Goal: Information Seeking & Learning: Learn about a topic

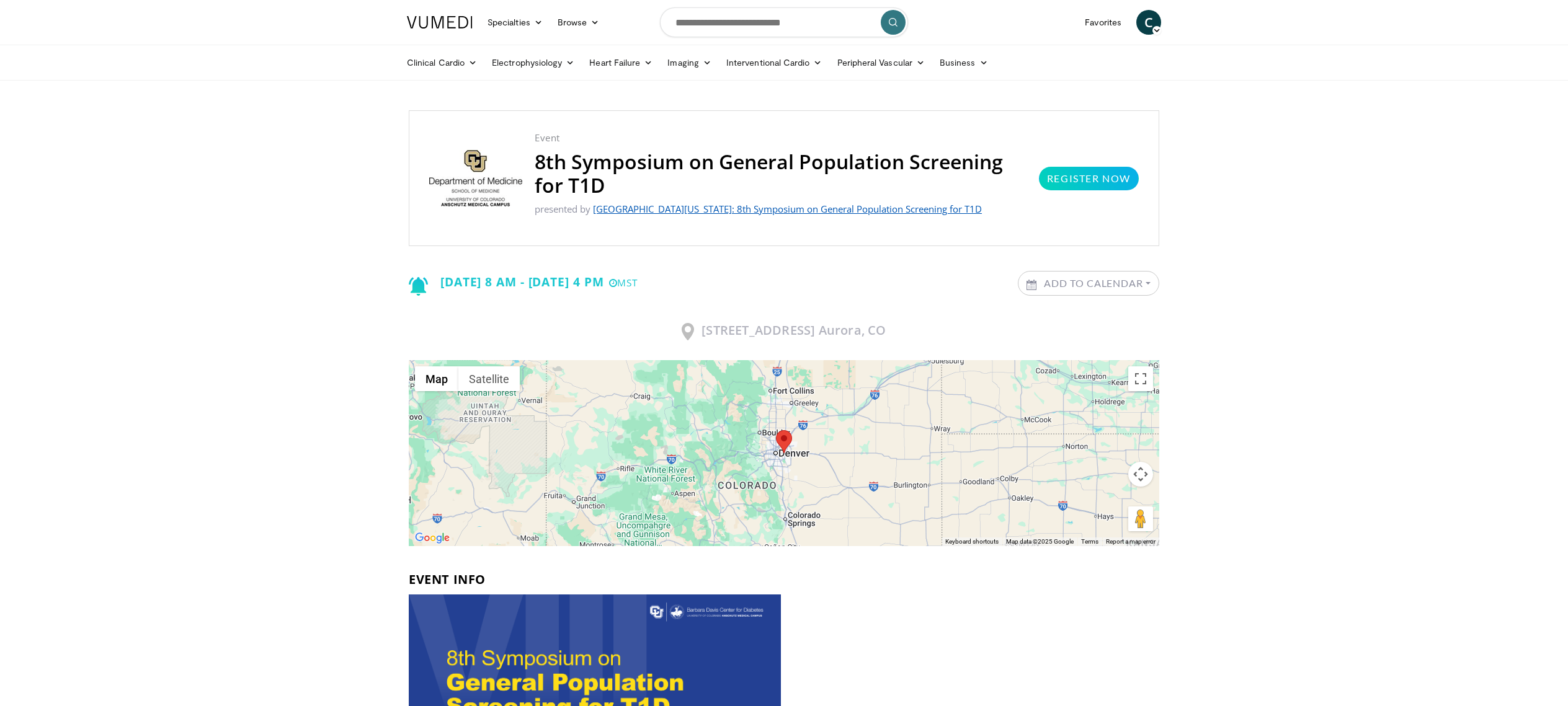
click at [714, 205] on link "[GEOGRAPHIC_DATA][US_STATE]: 8th Symposium on General Population Screening for …" at bounding box center [787, 209] width 389 height 12
click at [657, 209] on link "[GEOGRAPHIC_DATA][US_STATE]: 8th Symposium on General Population Screening for …" at bounding box center [787, 209] width 389 height 12
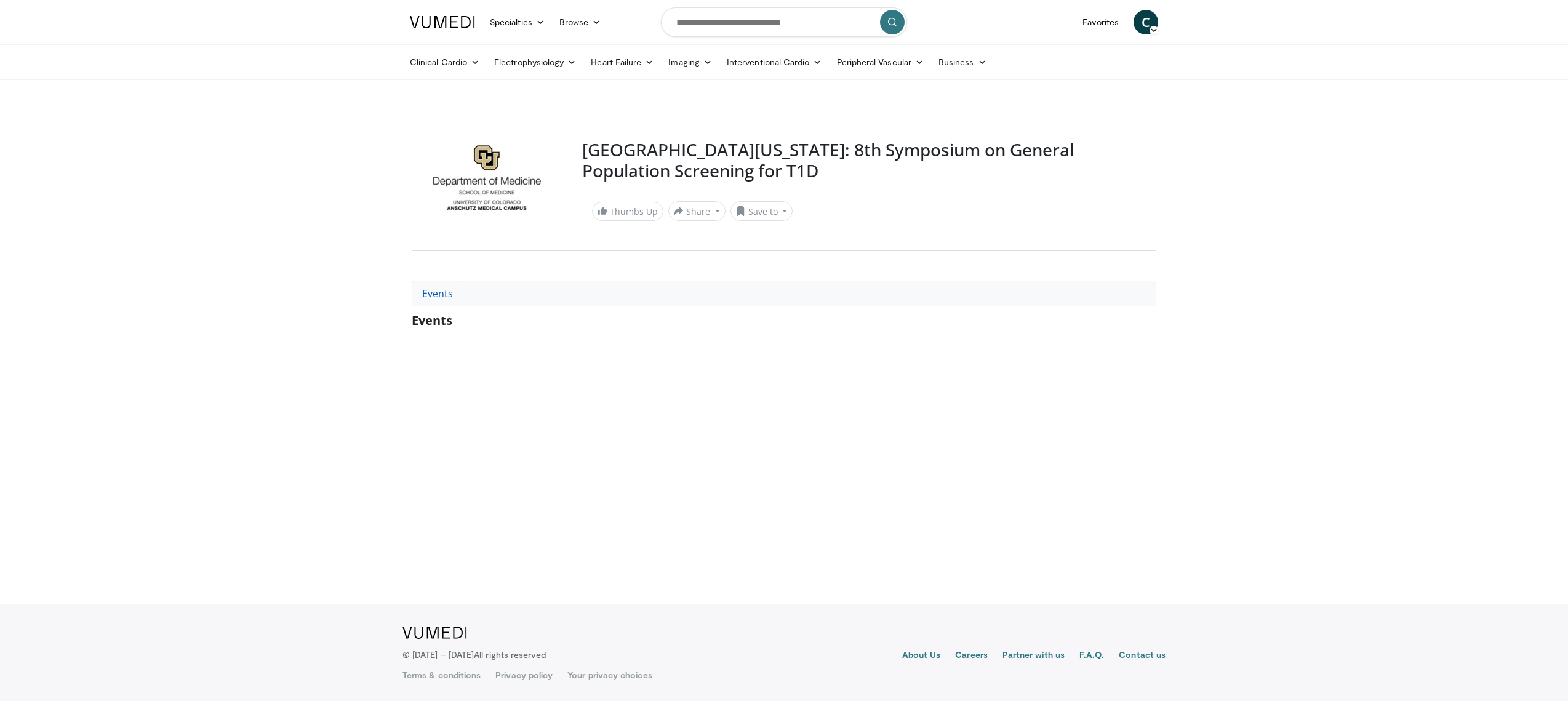
click at [442, 293] on link "Events" at bounding box center [437, 293] width 52 height 26
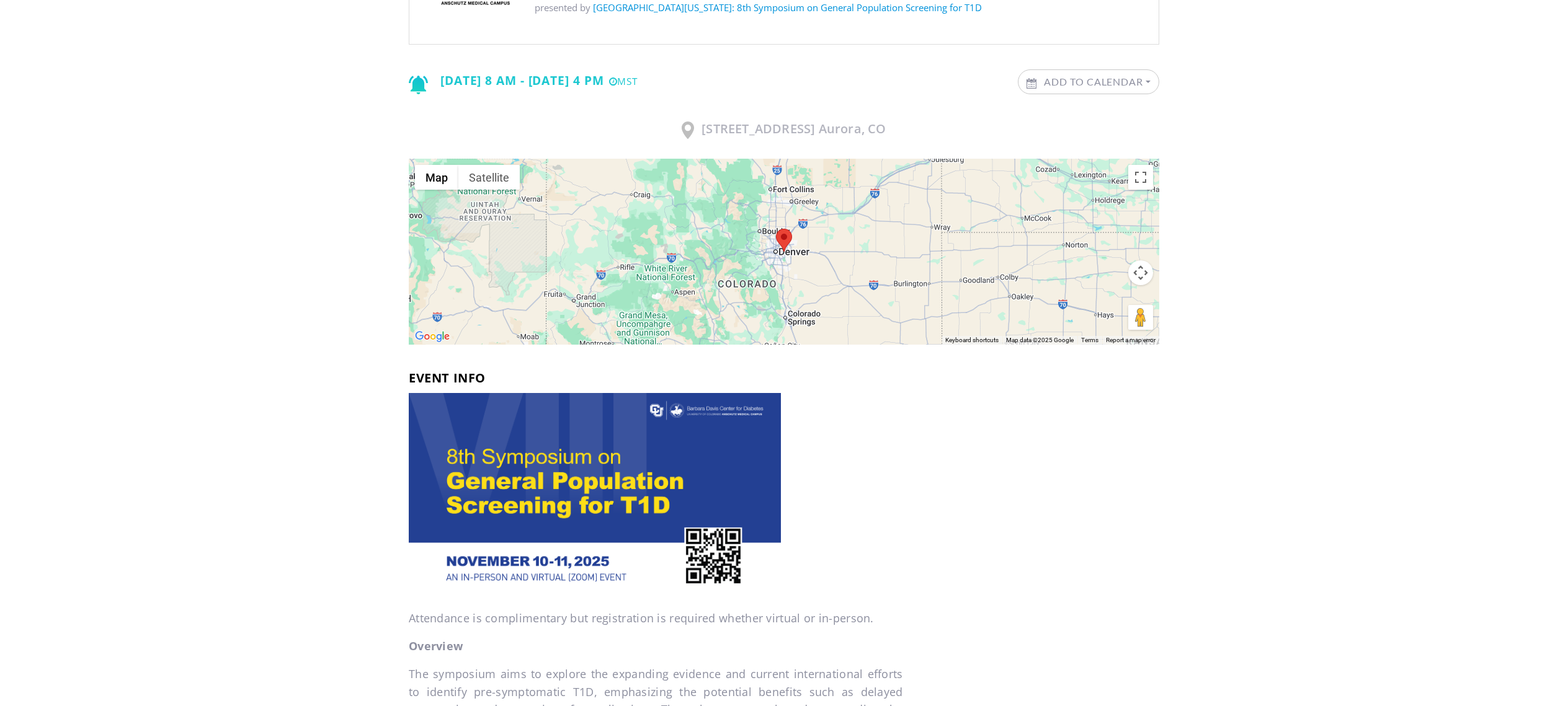
scroll to position [211, 0]
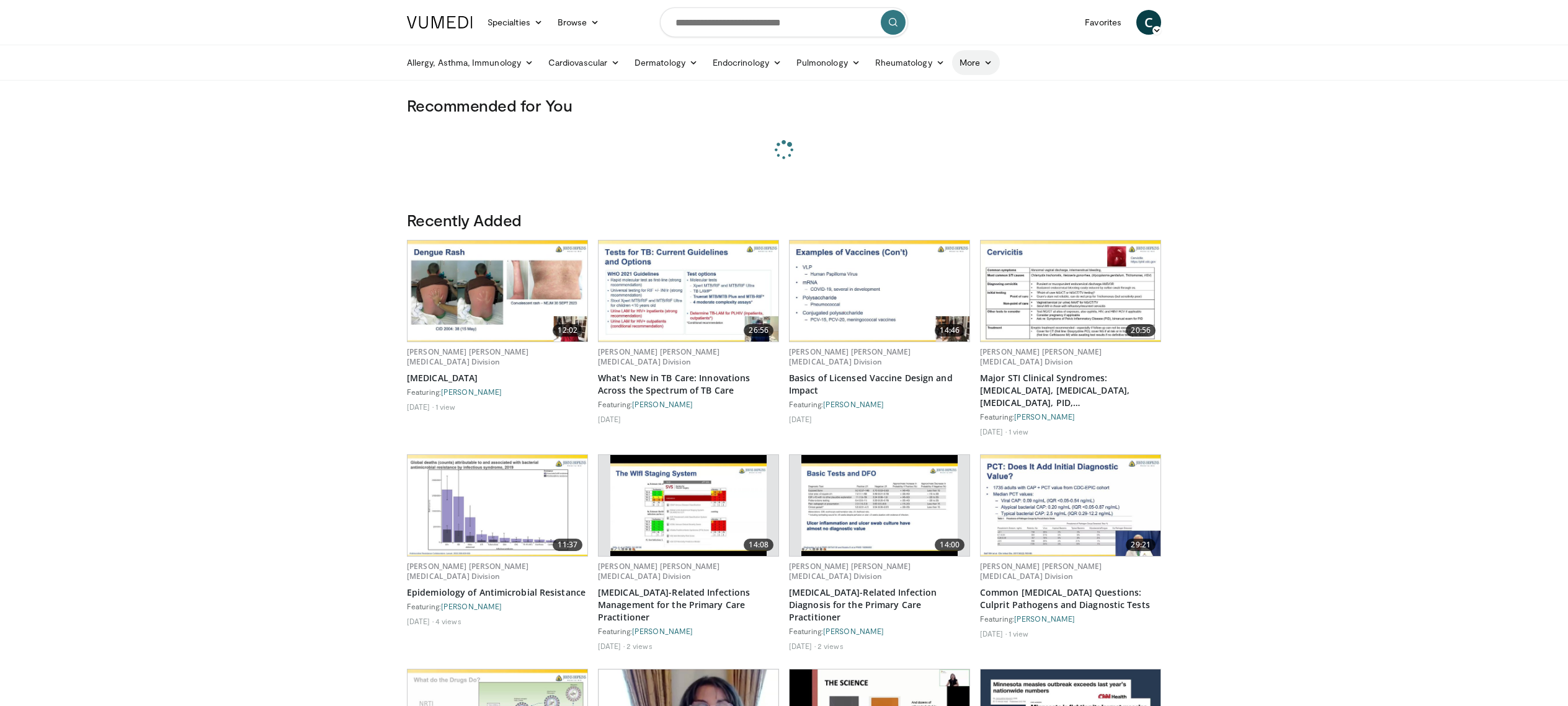
click at [982, 62] on link "More" at bounding box center [976, 62] width 48 height 25
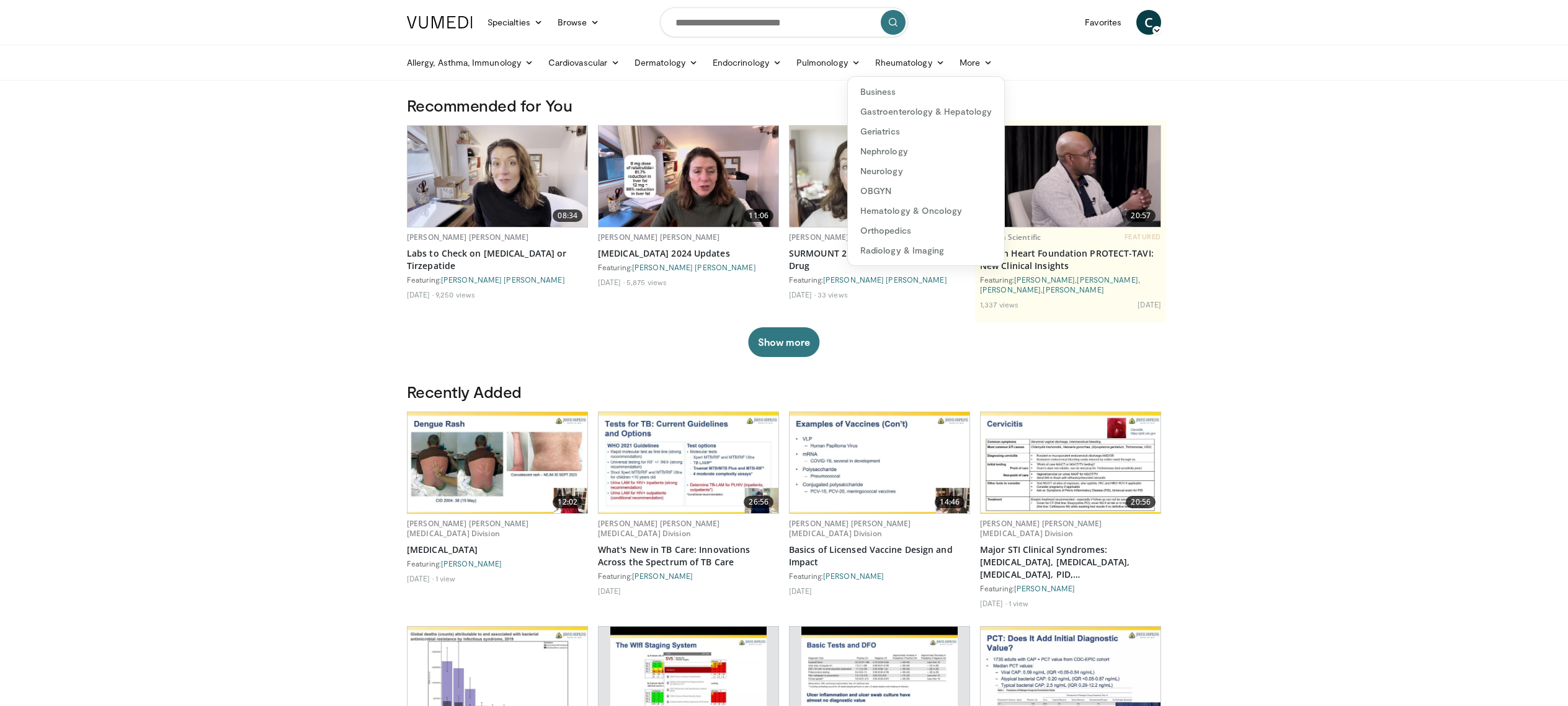
click at [1264, 111] on body "Specialties Adult & Family Medicine Allergy, Asthma, Immunology Anesthesiology …" at bounding box center [784, 621] width 1568 height 1242
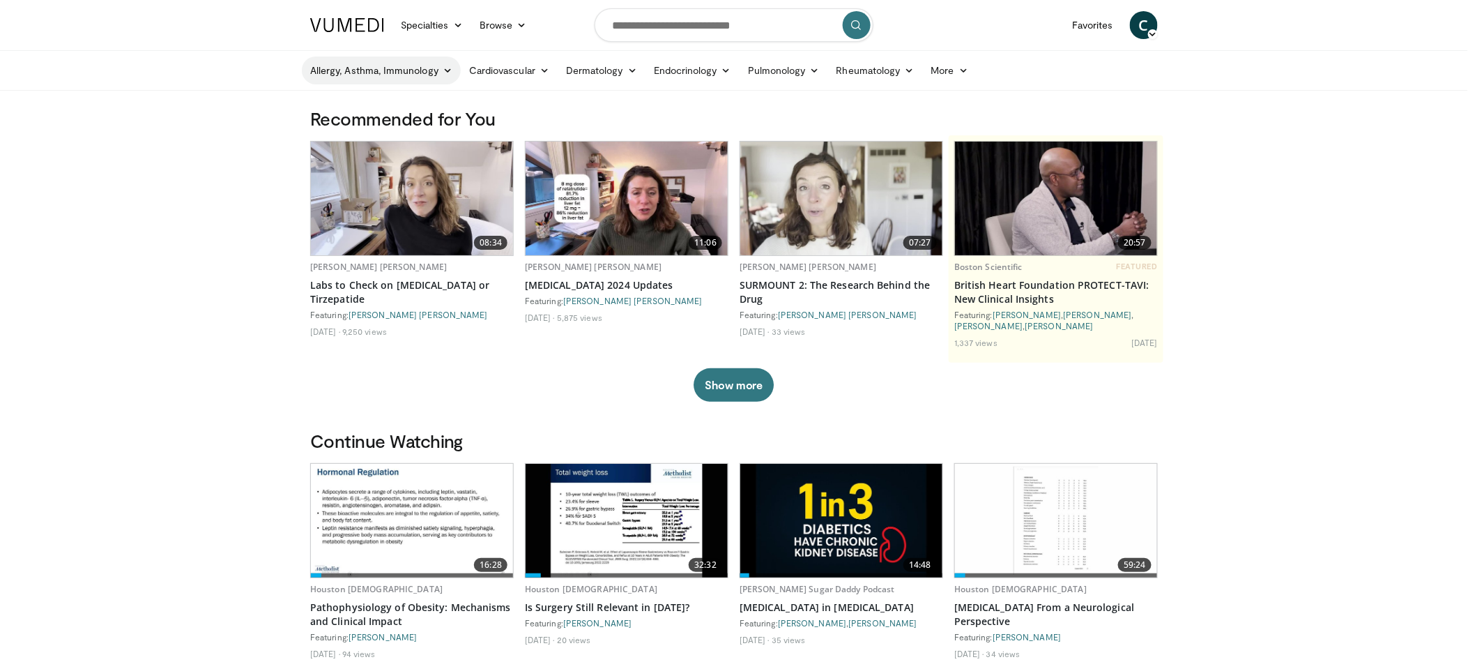
click at [358, 74] on link "Allergy, Asthma, Immunology" at bounding box center [381, 70] width 159 height 28
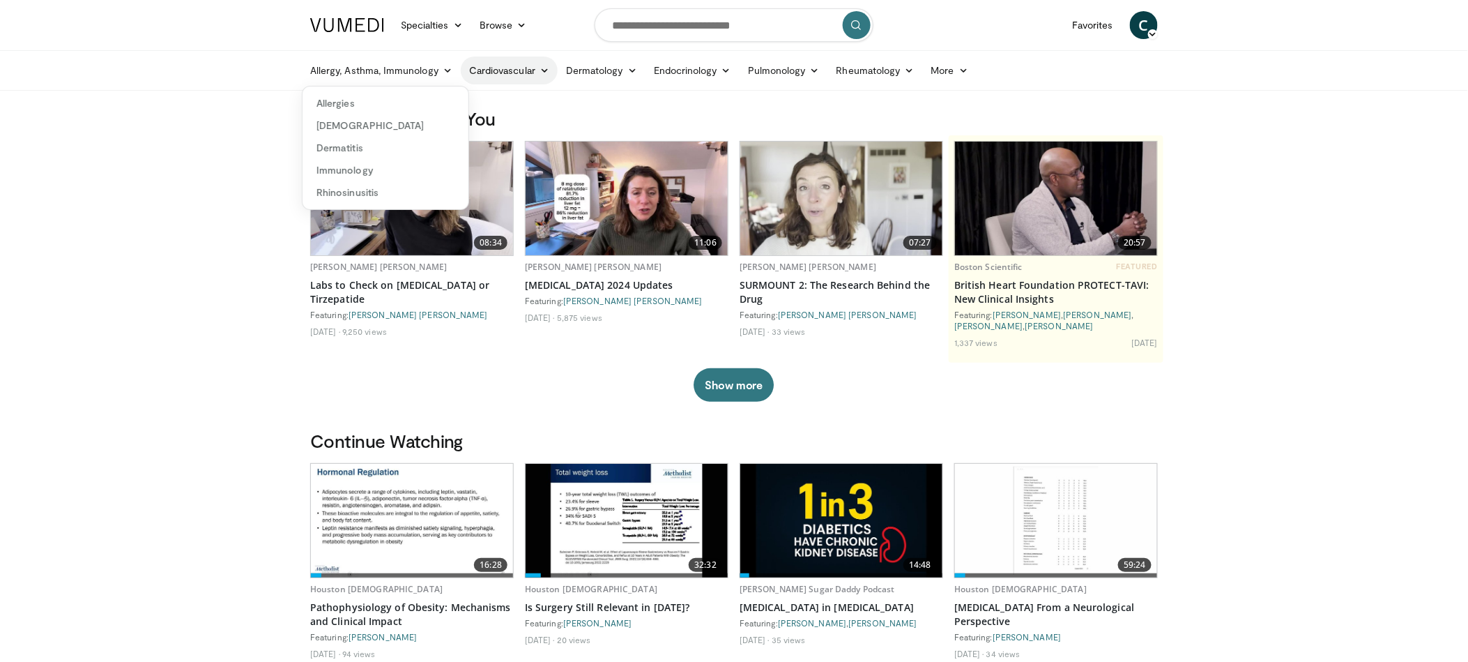
click at [525, 80] on link "Cardiovascular" at bounding box center [509, 70] width 97 height 28
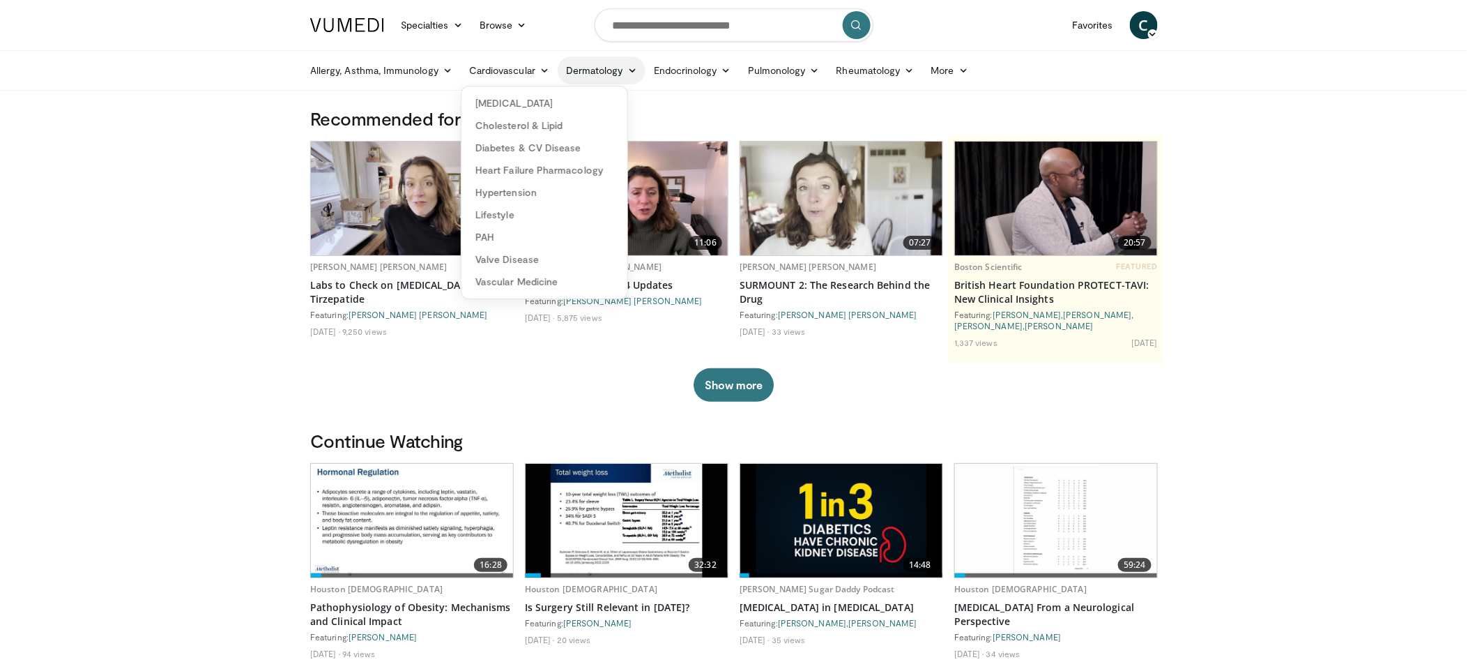
click at [631, 66] on icon at bounding box center [633, 71] width 10 height 10
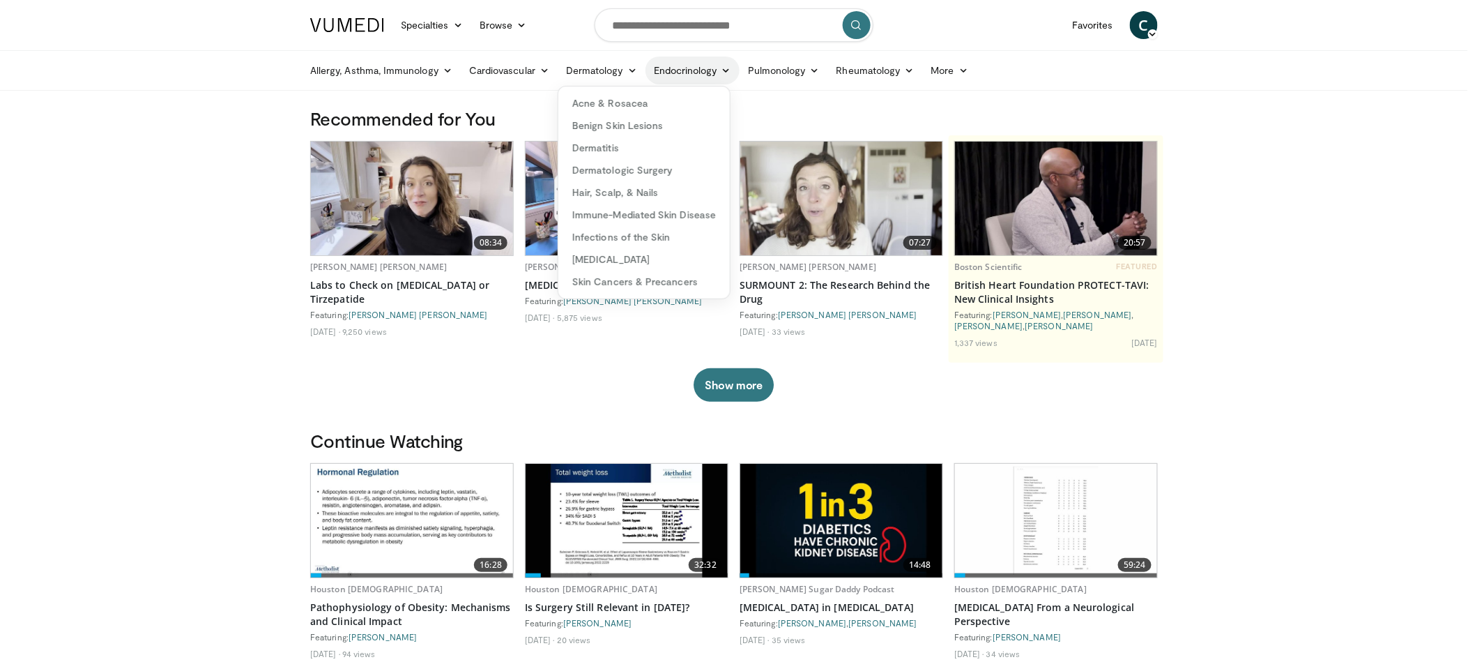
click at [717, 73] on link "Endocrinology" at bounding box center [693, 70] width 94 height 28
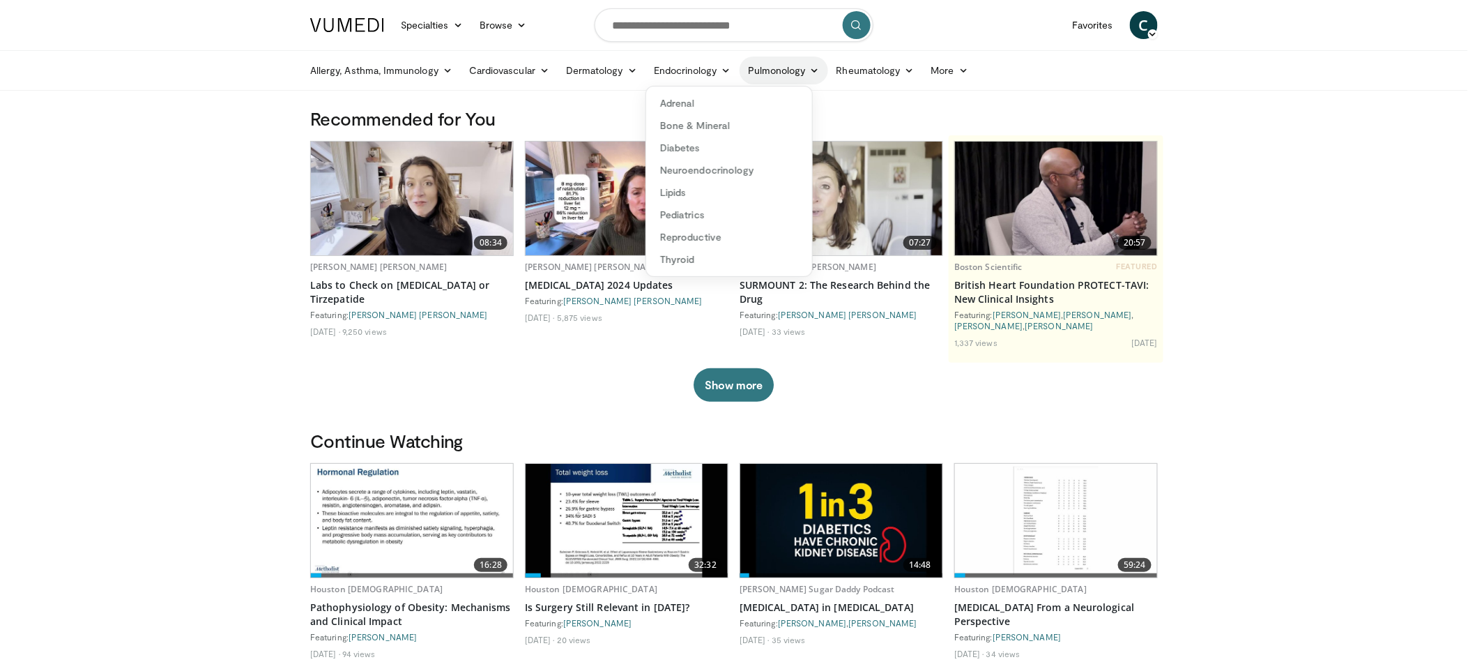
click at [798, 67] on link "Pulmonology" at bounding box center [784, 70] width 89 height 28
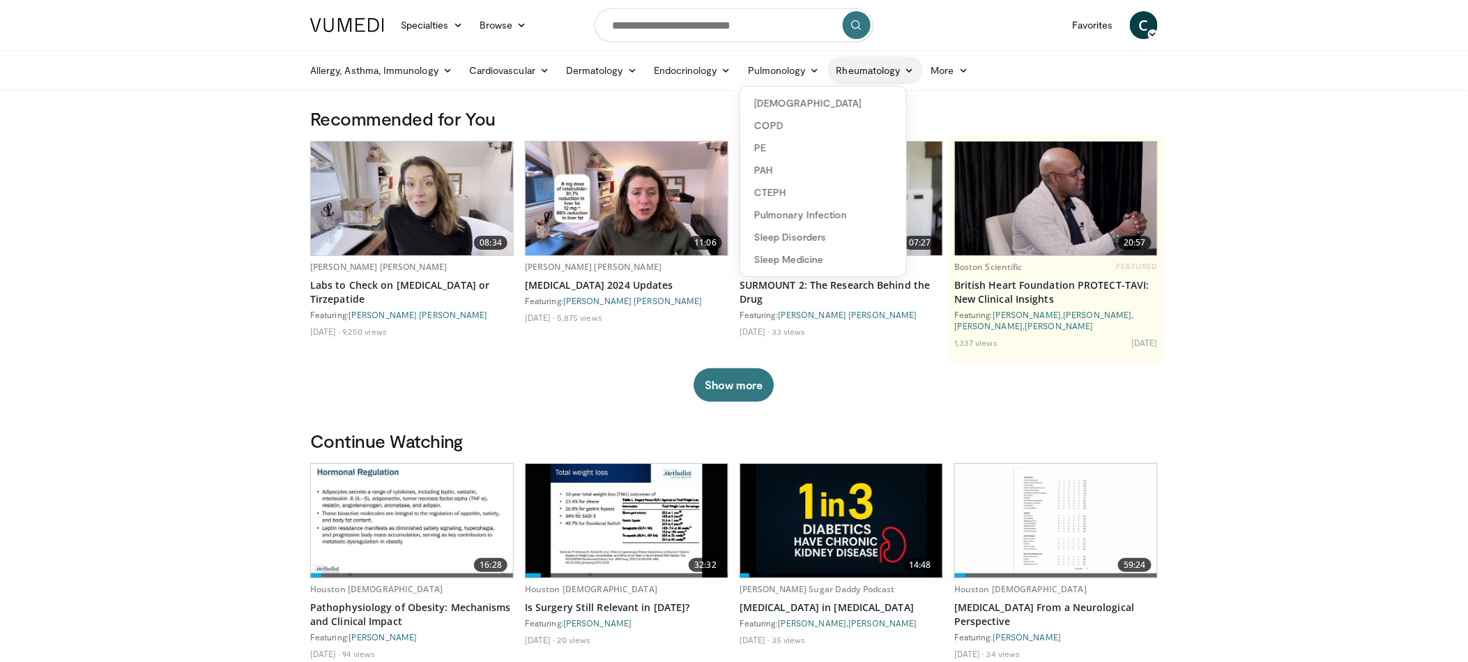
click at [867, 70] on link "Rheumatology" at bounding box center [875, 70] width 95 height 28
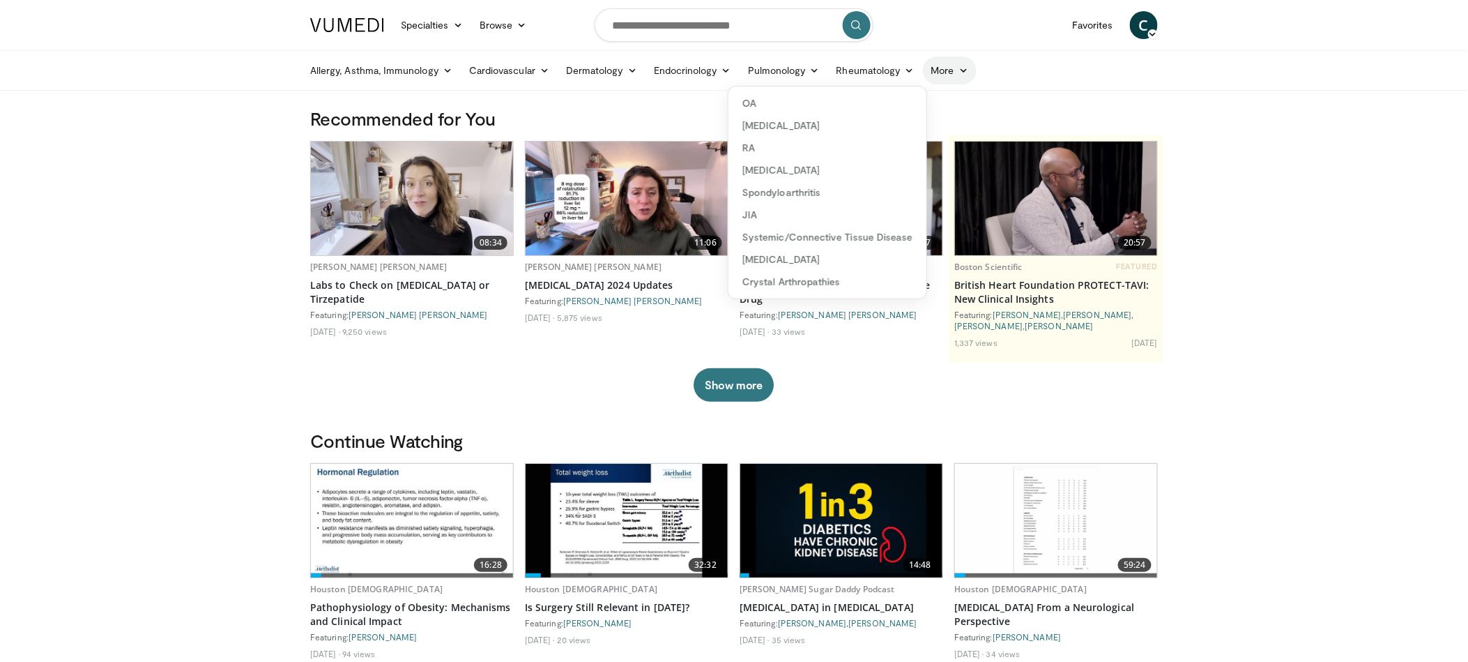
click at [953, 73] on link "More" at bounding box center [950, 70] width 54 height 28
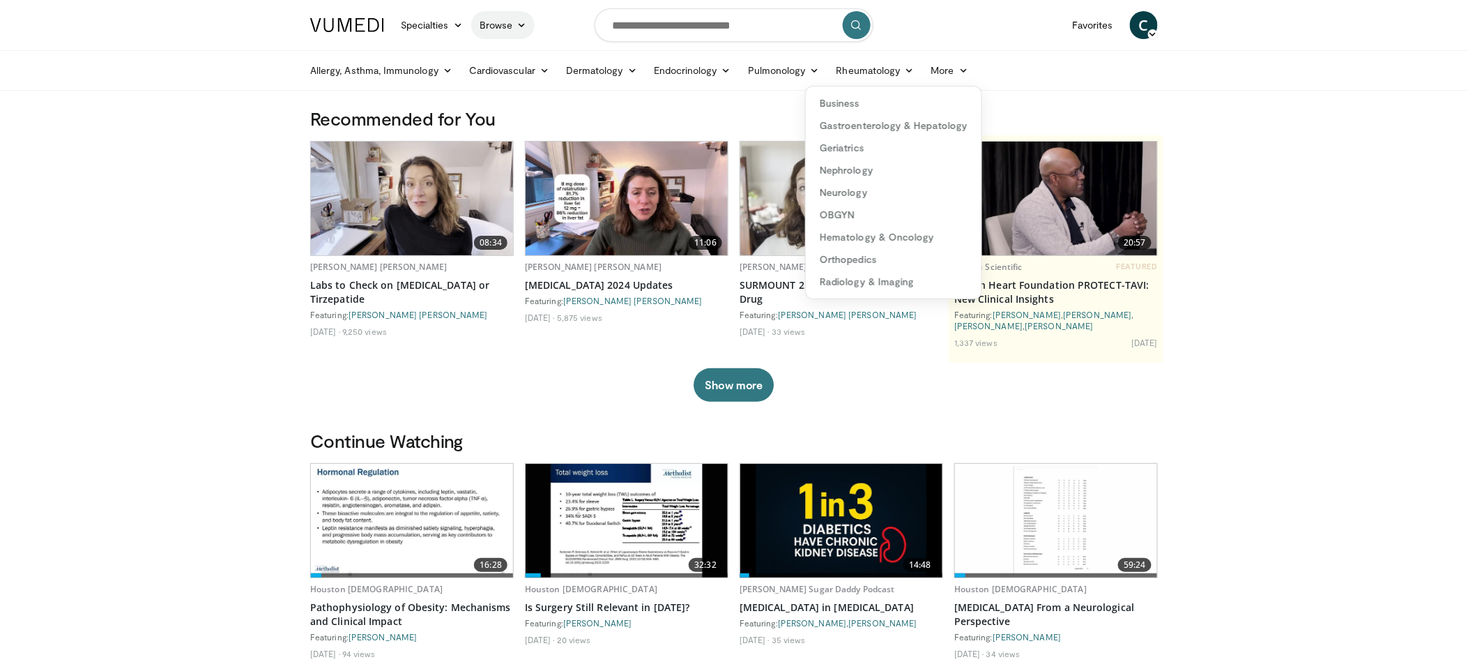
click at [494, 28] on link "Browse" at bounding box center [503, 25] width 64 height 28
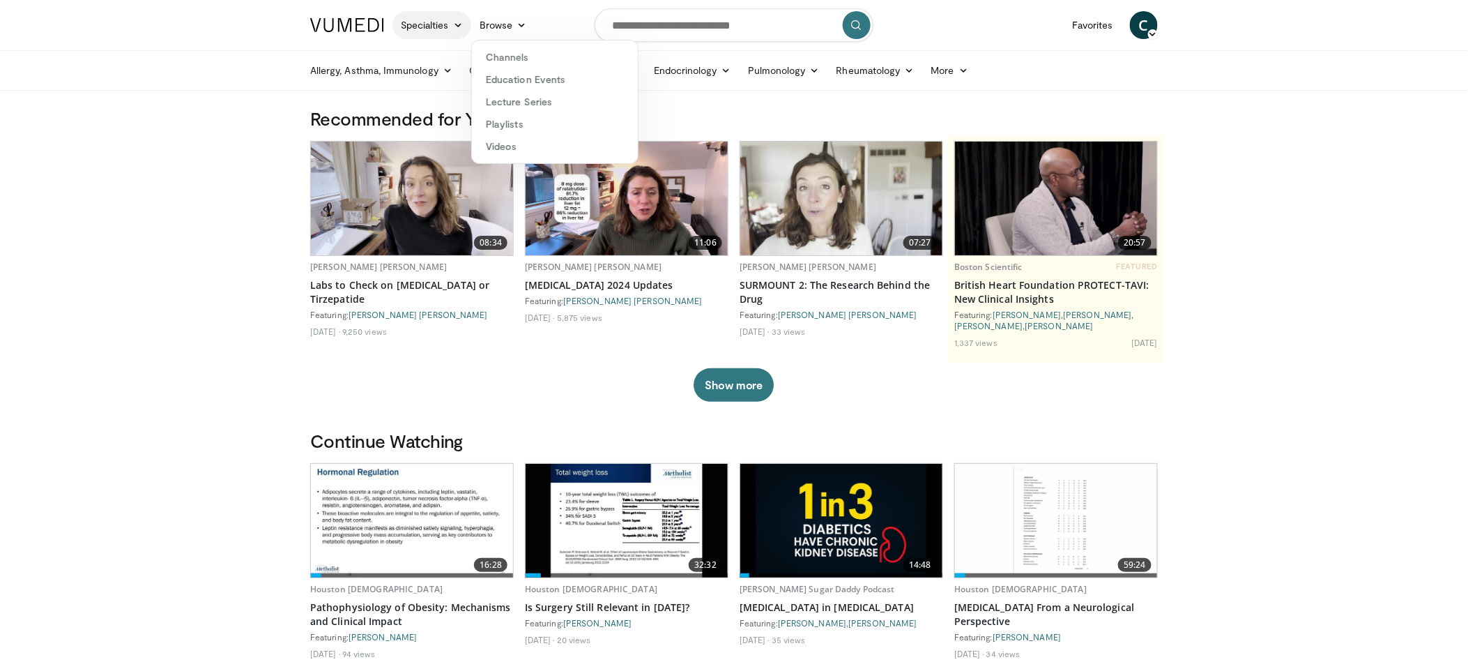
click at [434, 25] on link "Specialties" at bounding box center [432, 25] width 79 height 28
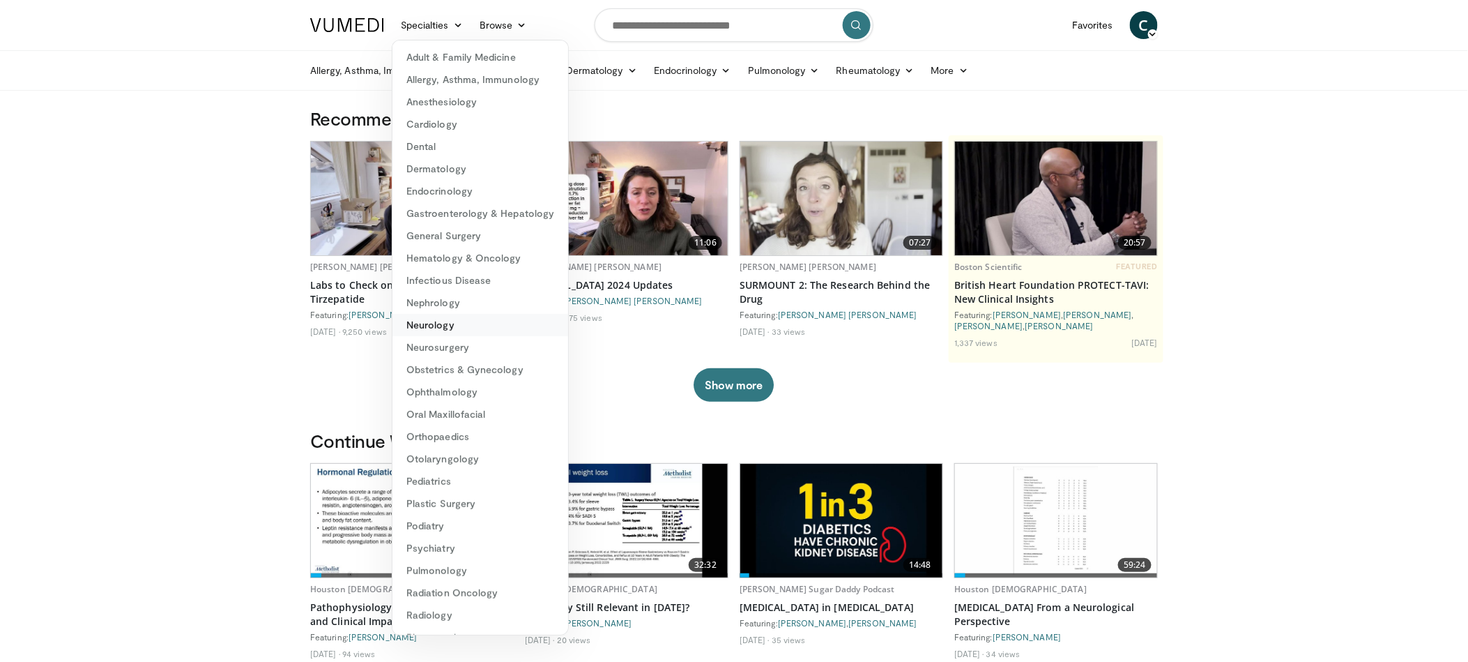
click at [441, 328] on link "Neurology" at bounding box center [481, 325] width 176 height 22
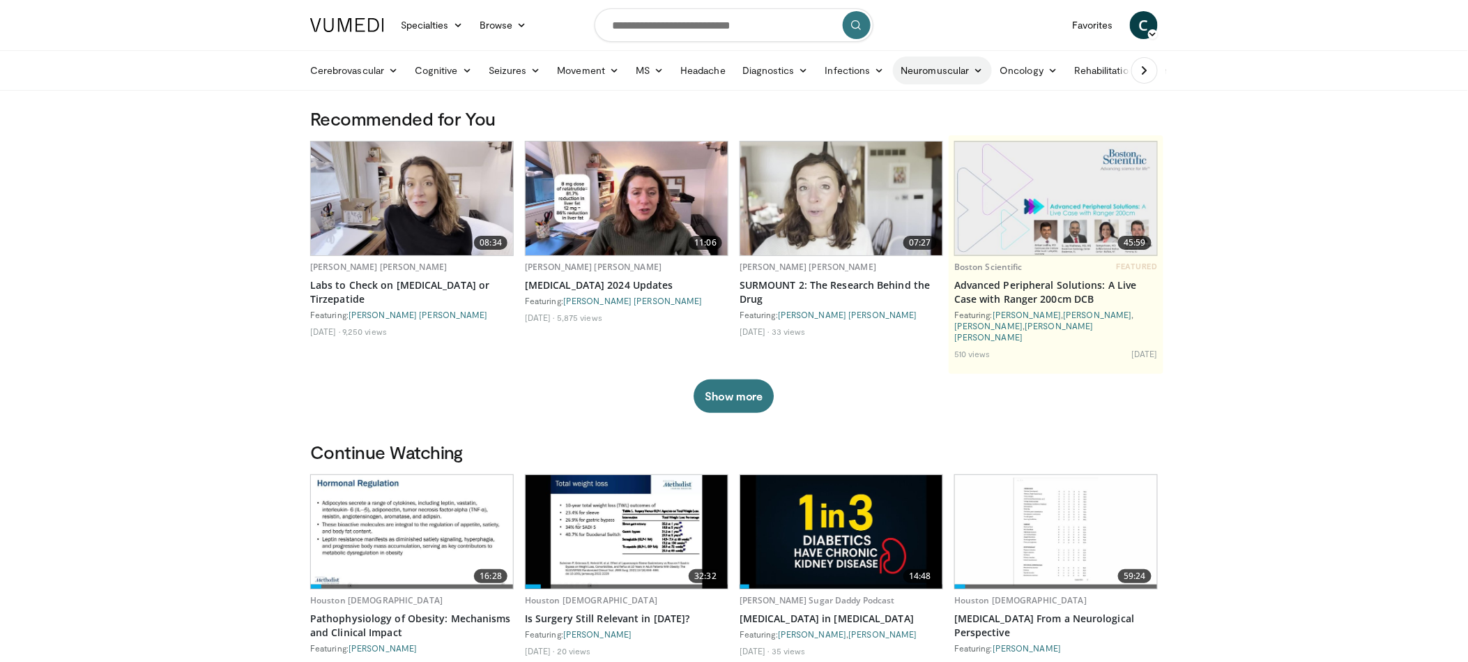
click at [957, 70] on link "Neuromuscular" at bounding box center [942, 70] width 99 height 28
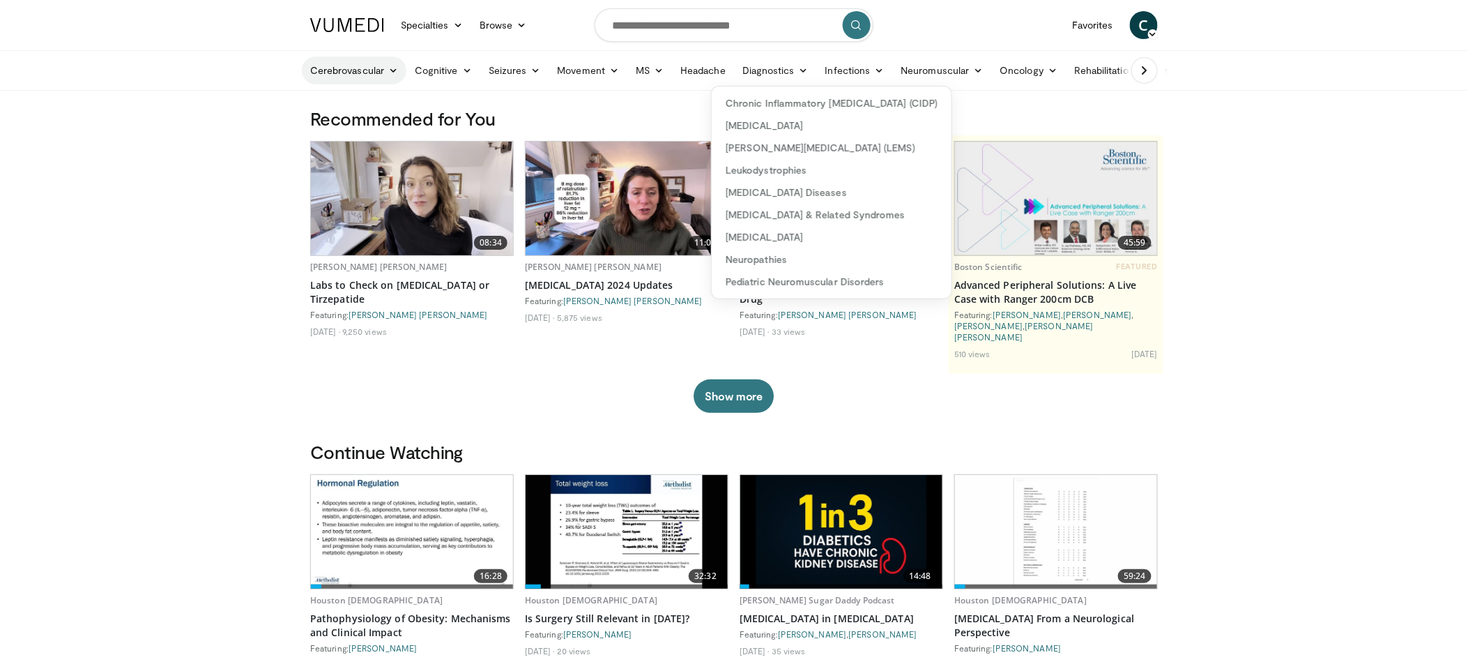
click at [328, 80] on link "Cerebrovascular" at bounding box center [354, 70] width 105 height 28
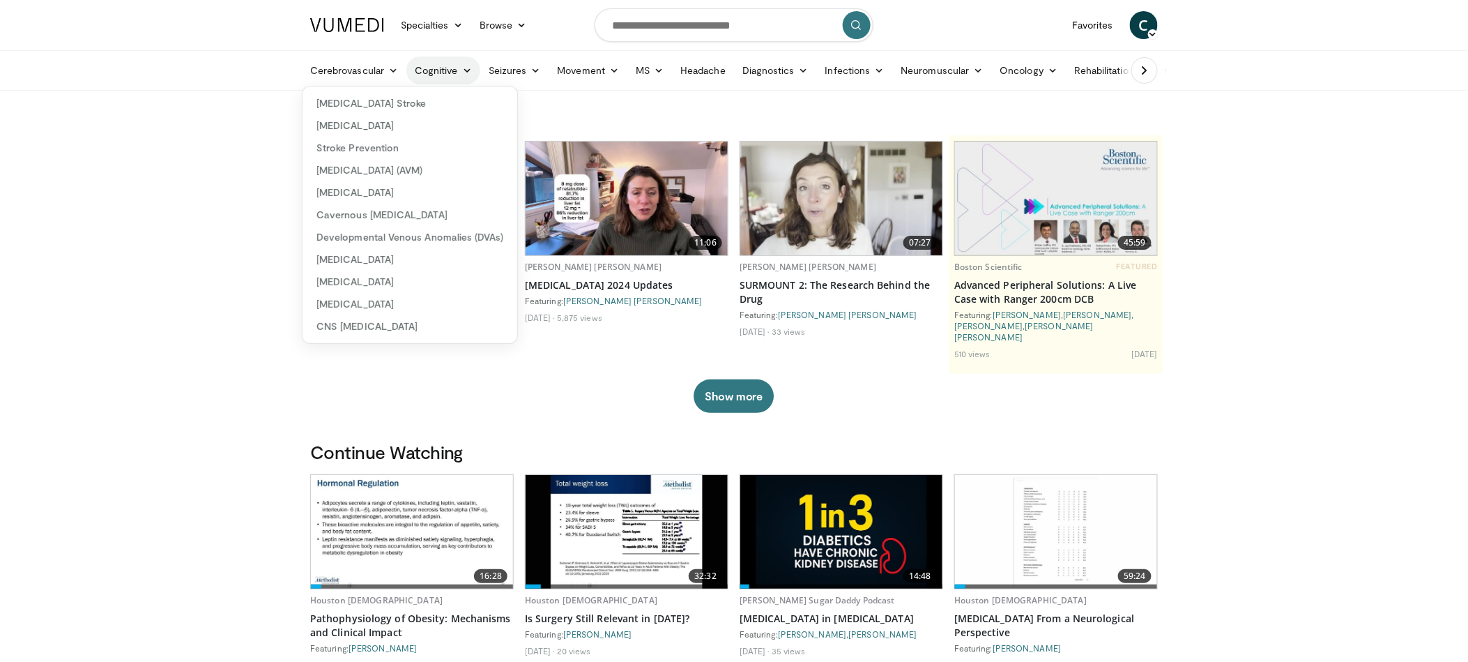
click at [432, 69] on link "Cognitive" at bounding box center [443, 70] width 74 height 28
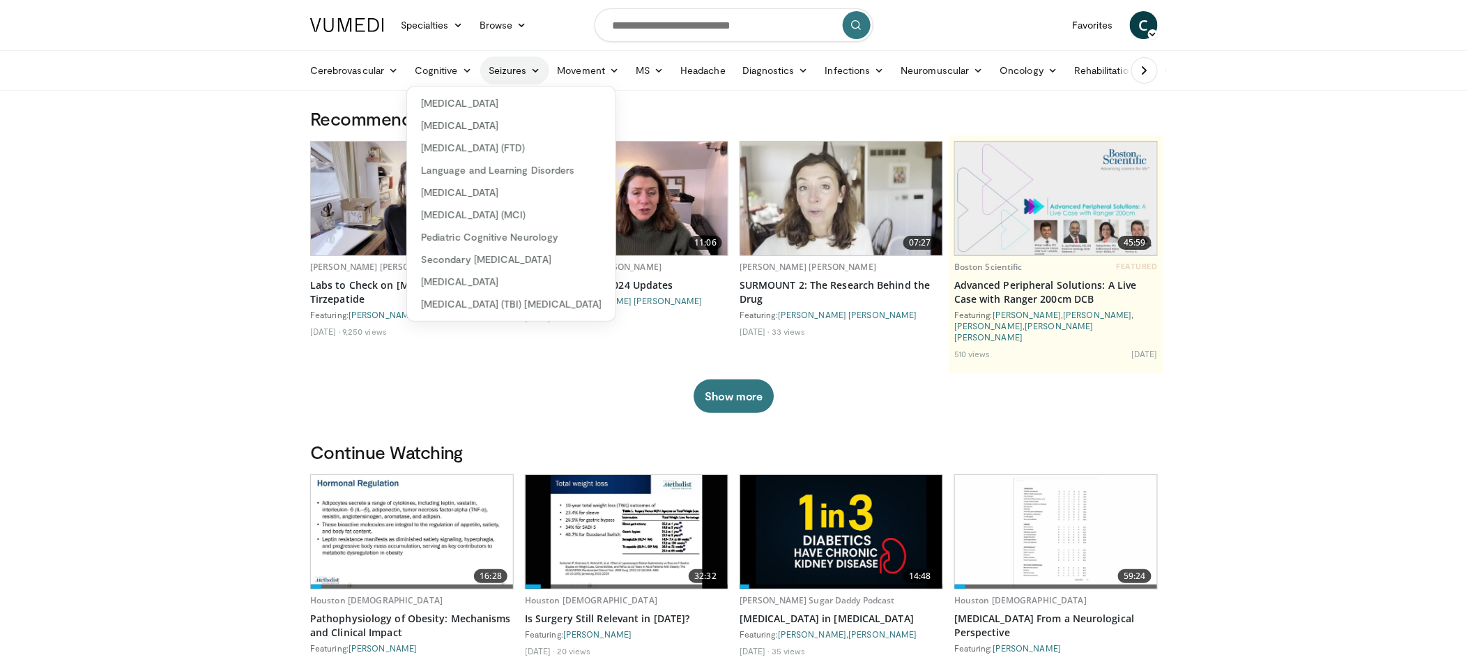
click at [518, 66] on link "Seizures" at bounding box center [514, 70] width 69 height 28
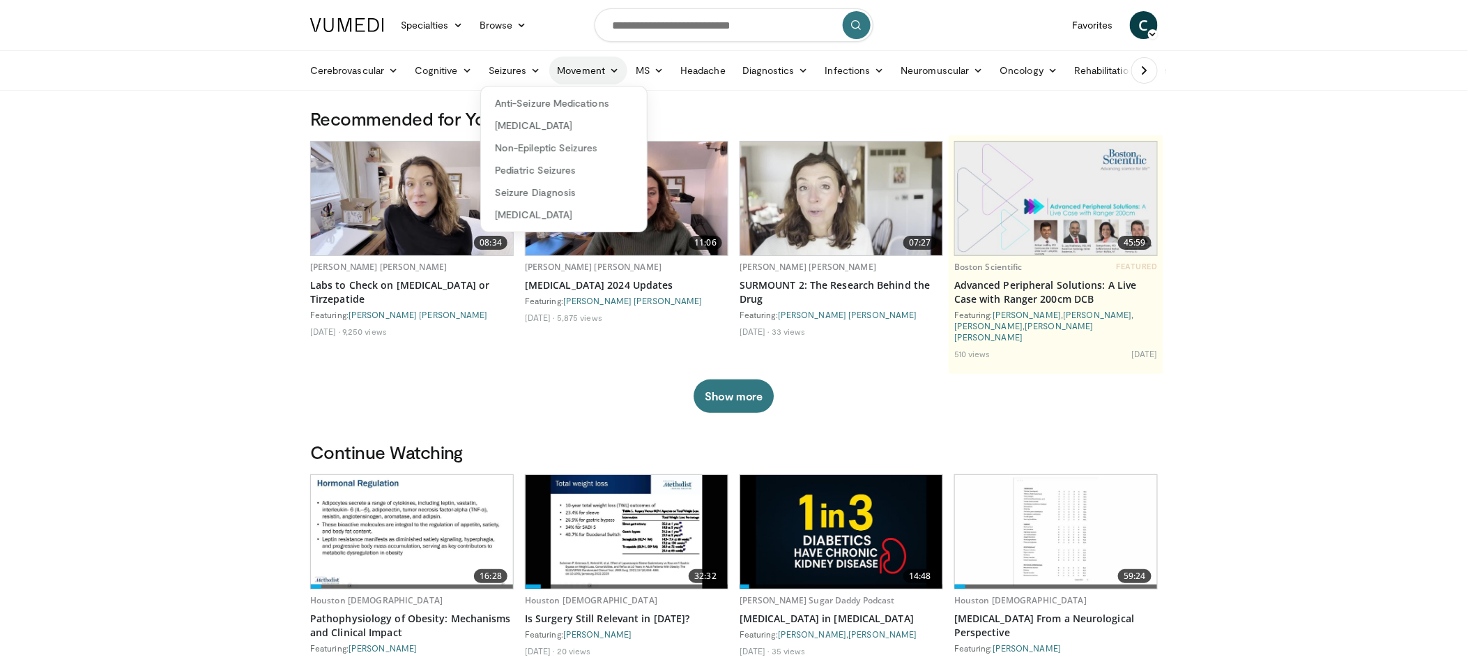
click at [609, 68] on icon at bounding box center [614, 71] width 10 height 10
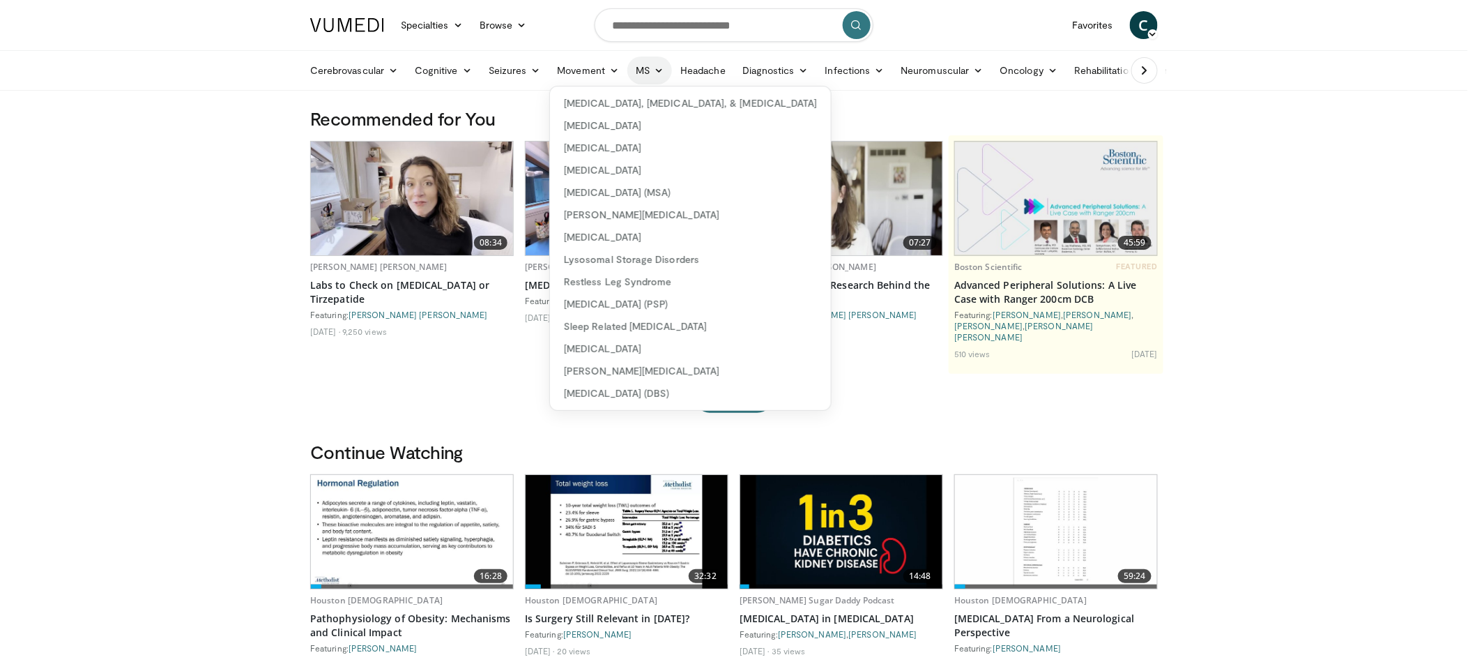
click at [654, 69] on icon at bounding box center [659, 71] width 10 height 10
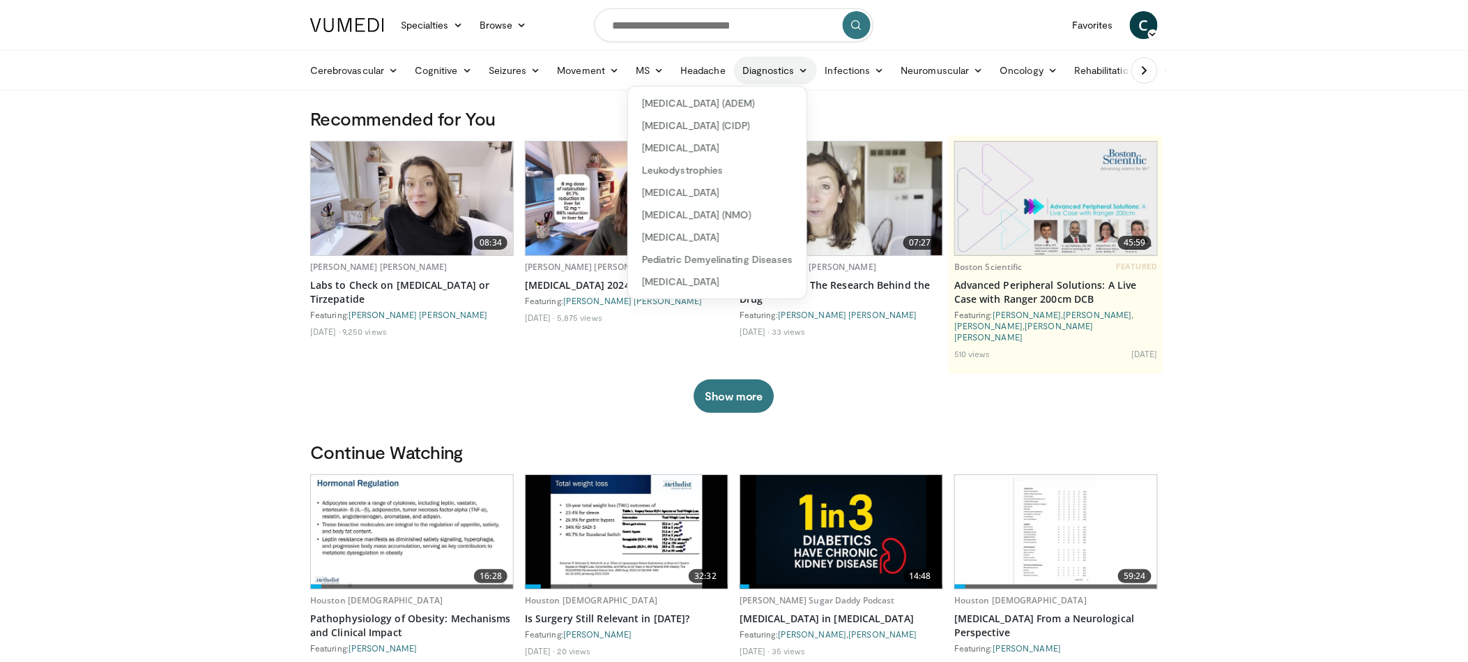
click at [767, 74] on link "Diagnostics" at bounding box center [775, 70] width 83 height 28
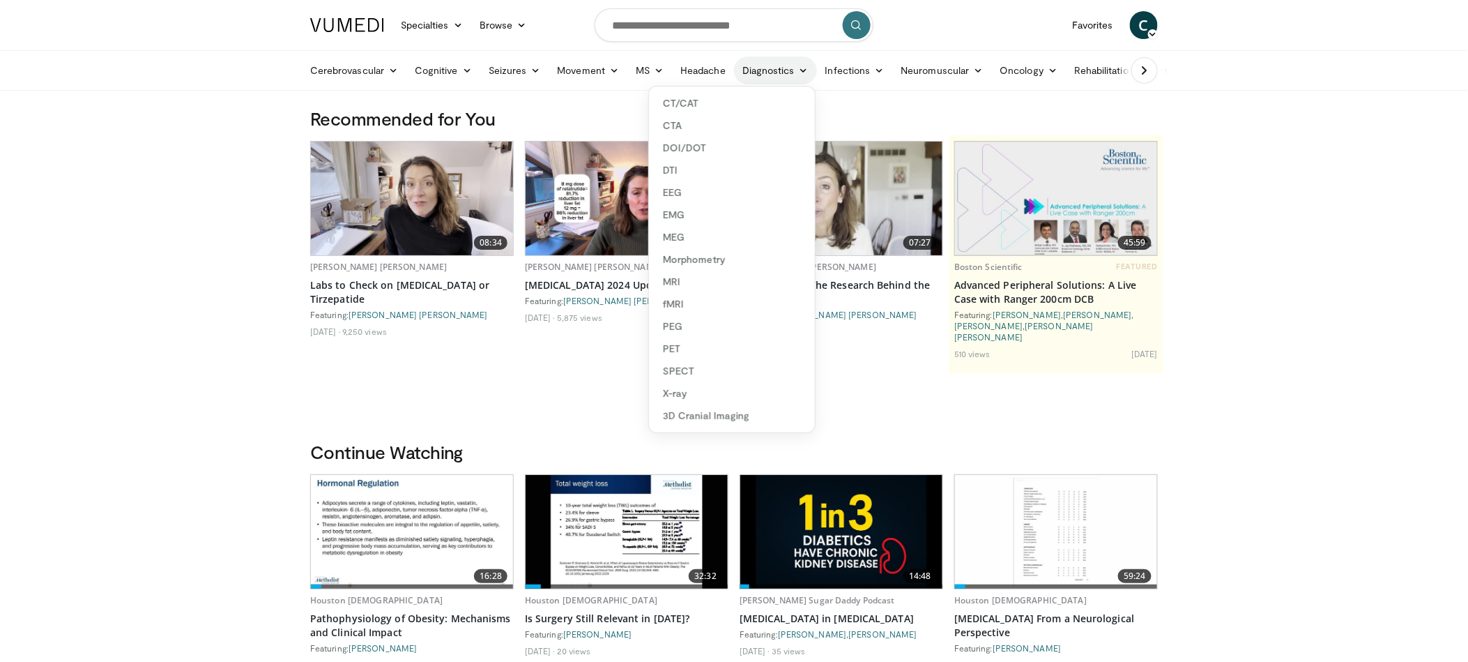
click at [793, 71] on link "Diagnostics" at bounding box center [775, 70] width 83 height 28
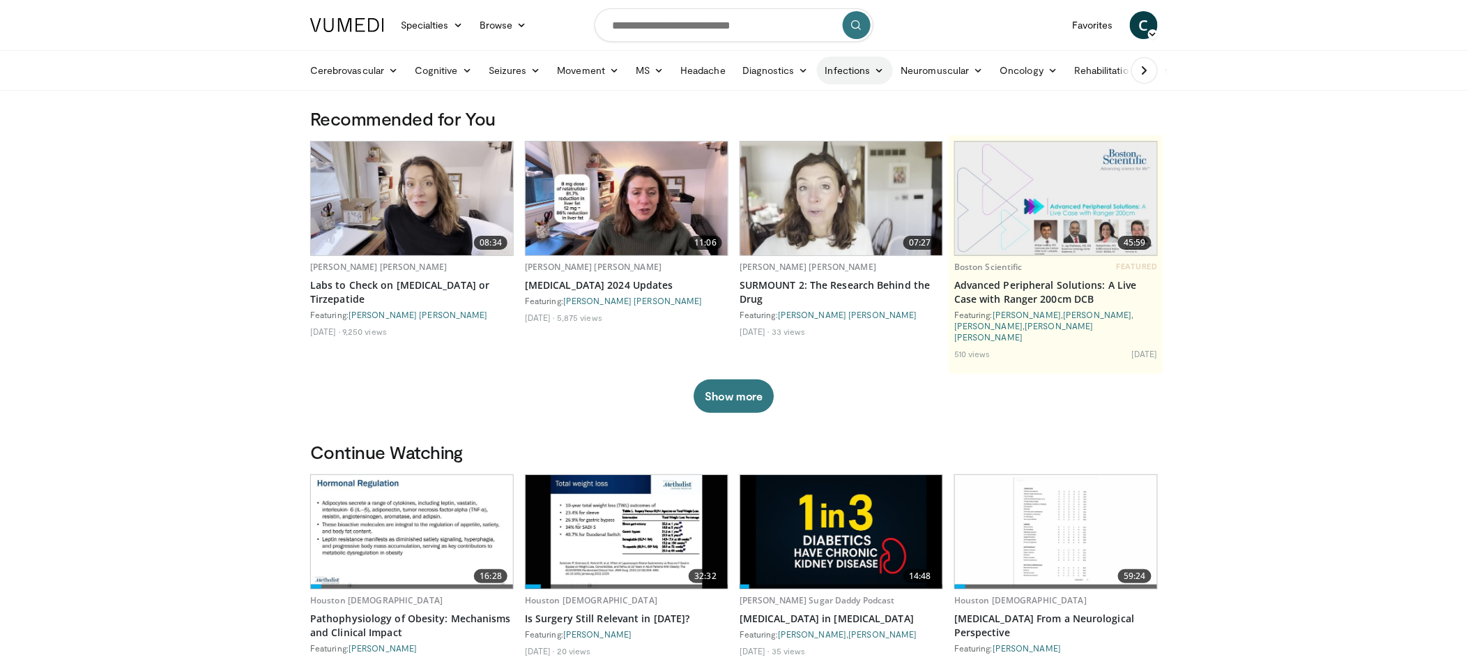
click at [868, 74] on link "Infections" at bounding box center [855, 70] width 76 height 28
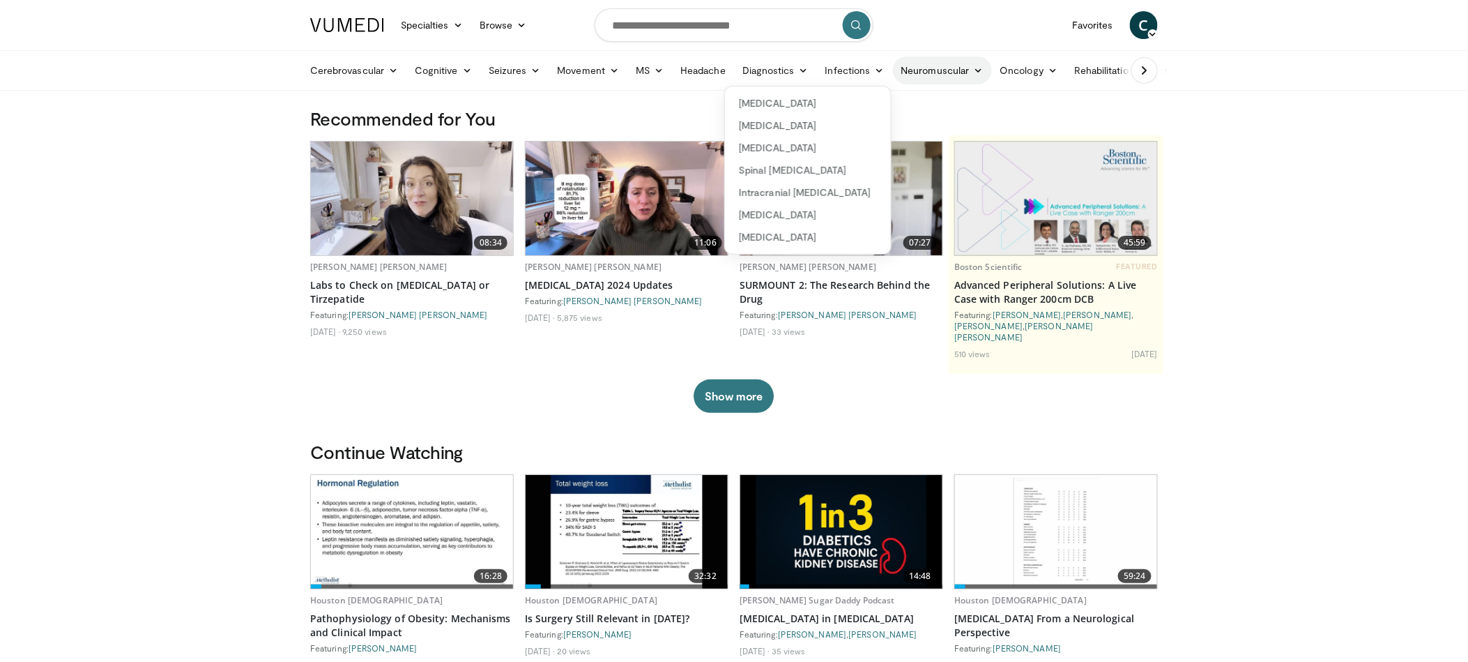
click at [931, 73] on link "Neuromuscular" at bounding box center [942, 70] width 99 height 28
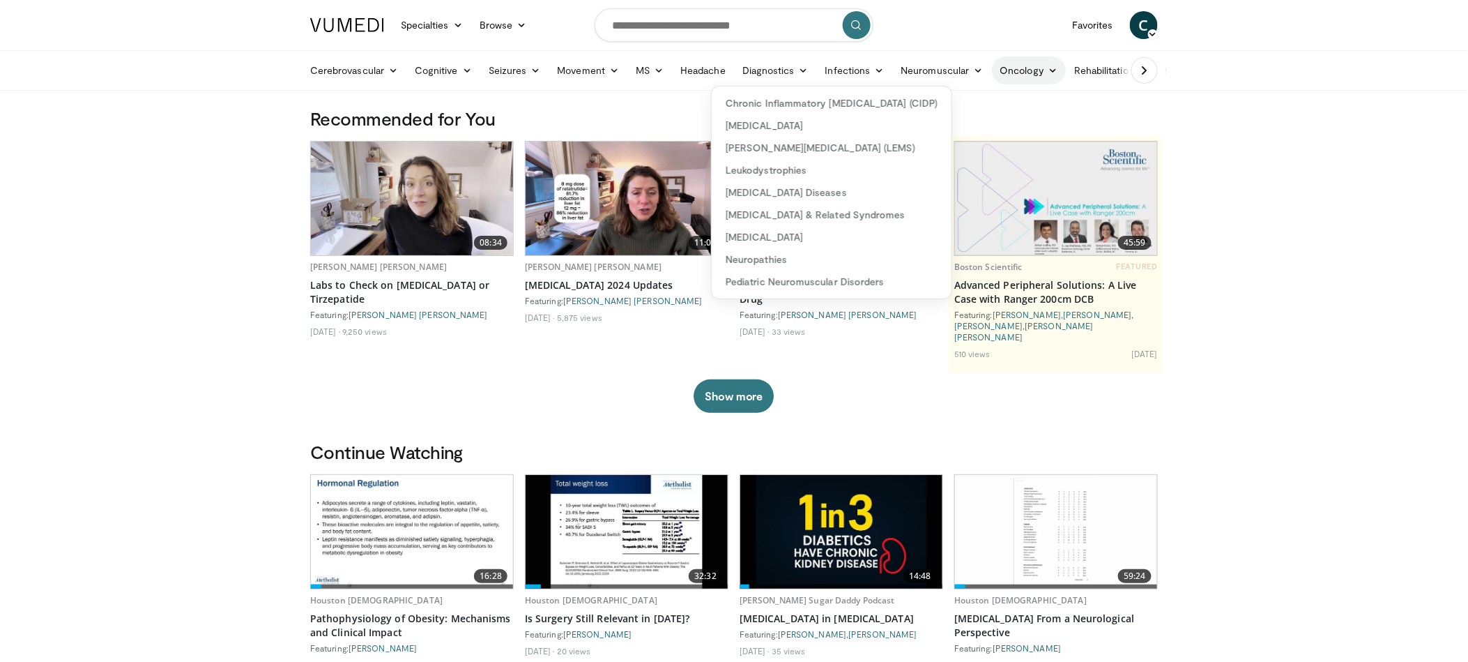
click at [1007, 70] on link "Oncology" at bounding box center [1029, 70] width 75 height 28
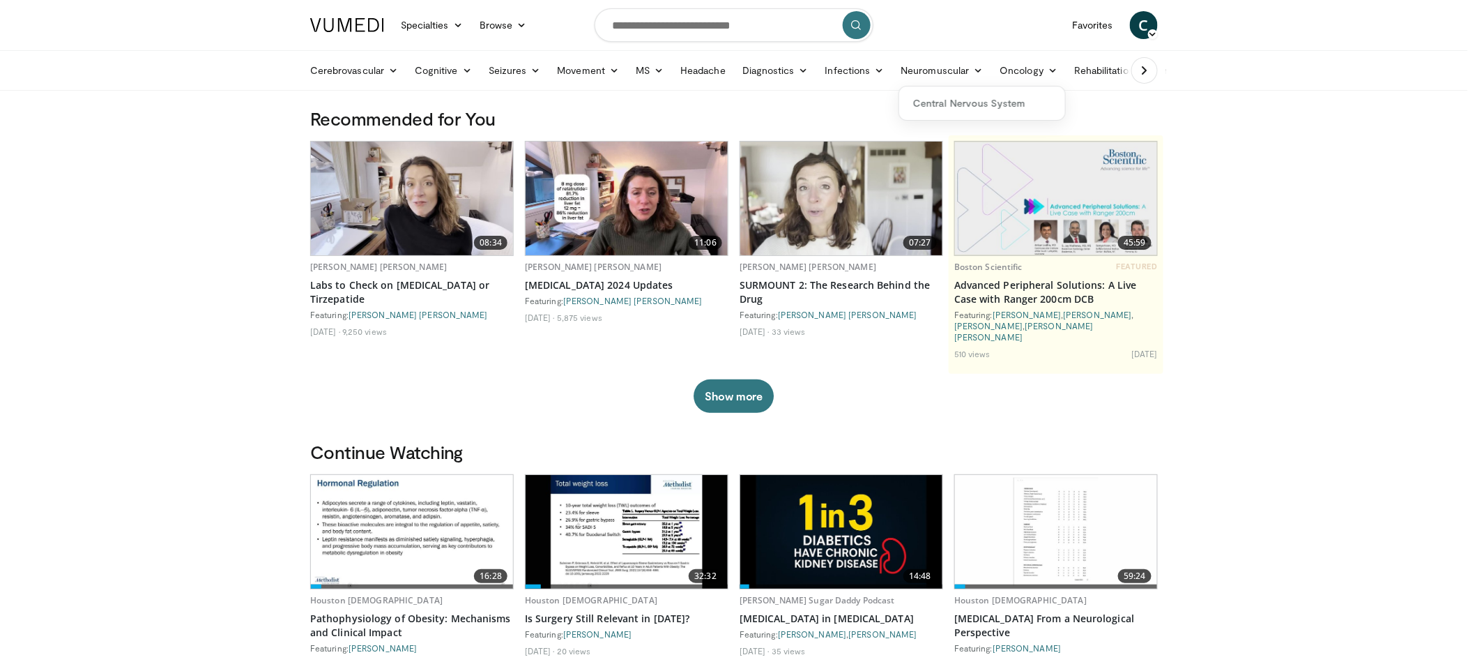
click at [1143, 75] on icon at bounding box center [1145, 70] width 14 height 14
click at [1067, 75] on link "Pain & Sleep" at bounding box center [1058, 70] width 87 height 28
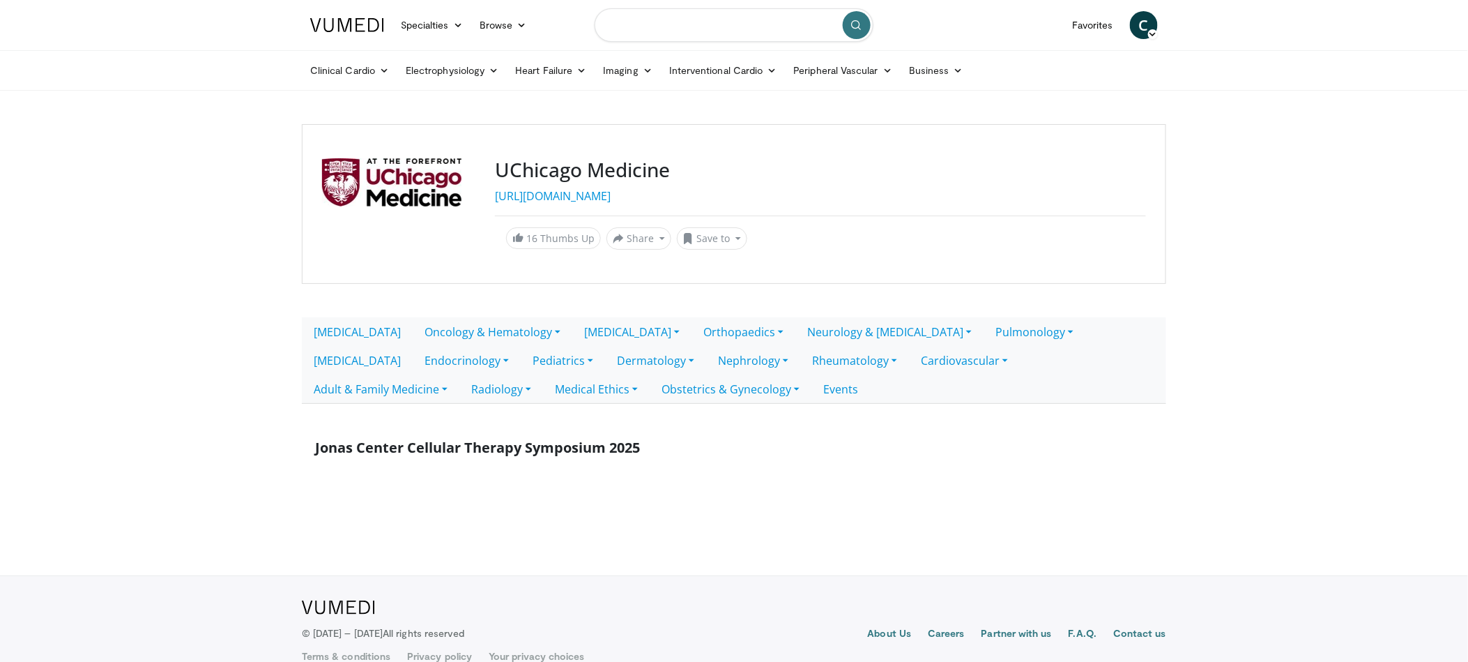
click at [759, 17] on input "Search topics, interventions" at bounding box center [734, 24] width 279 height 33
type input "**********"
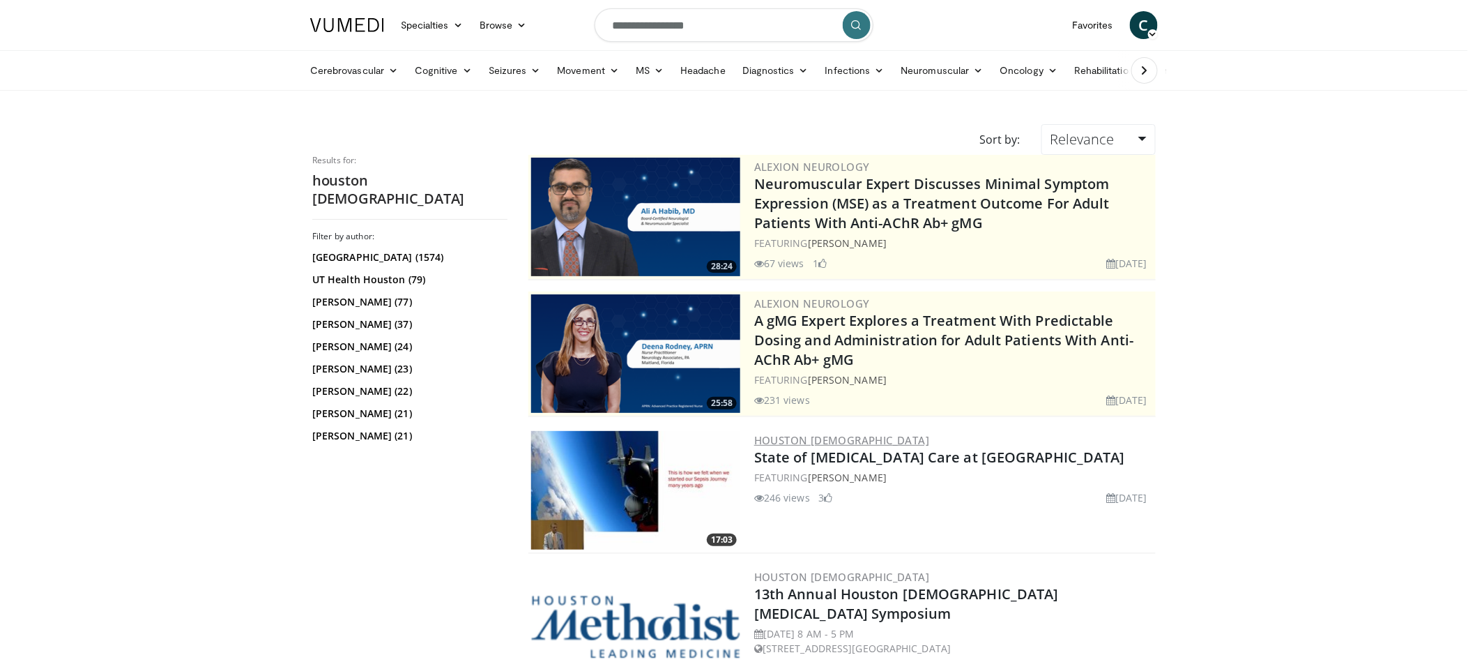
click at [826, 440] on link "Houston Methodist" at bounding box center [841, 440] width 175 height 14
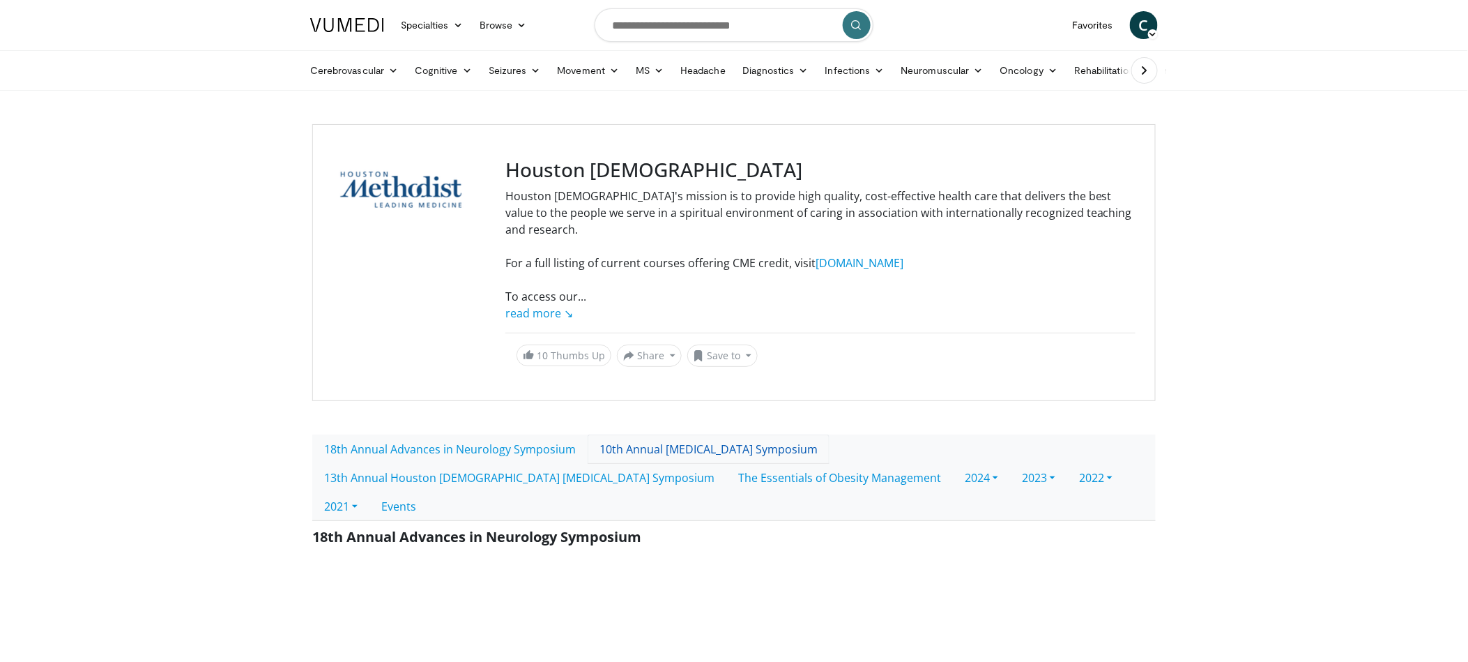
click at [672, 436] on link "10th Annual [MEDICAL_DATA] Symposium" at bounding box center [709, 448] width 242 height 29
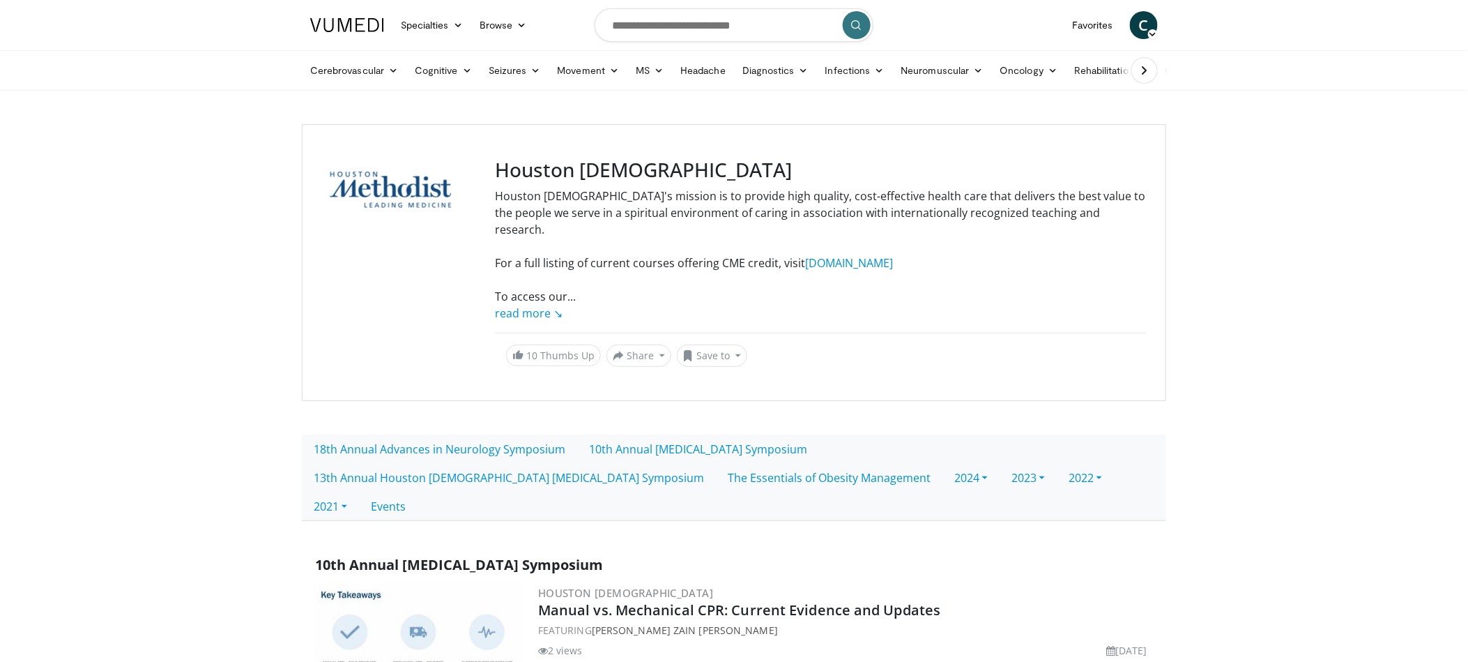
scroll to position [145, 0]
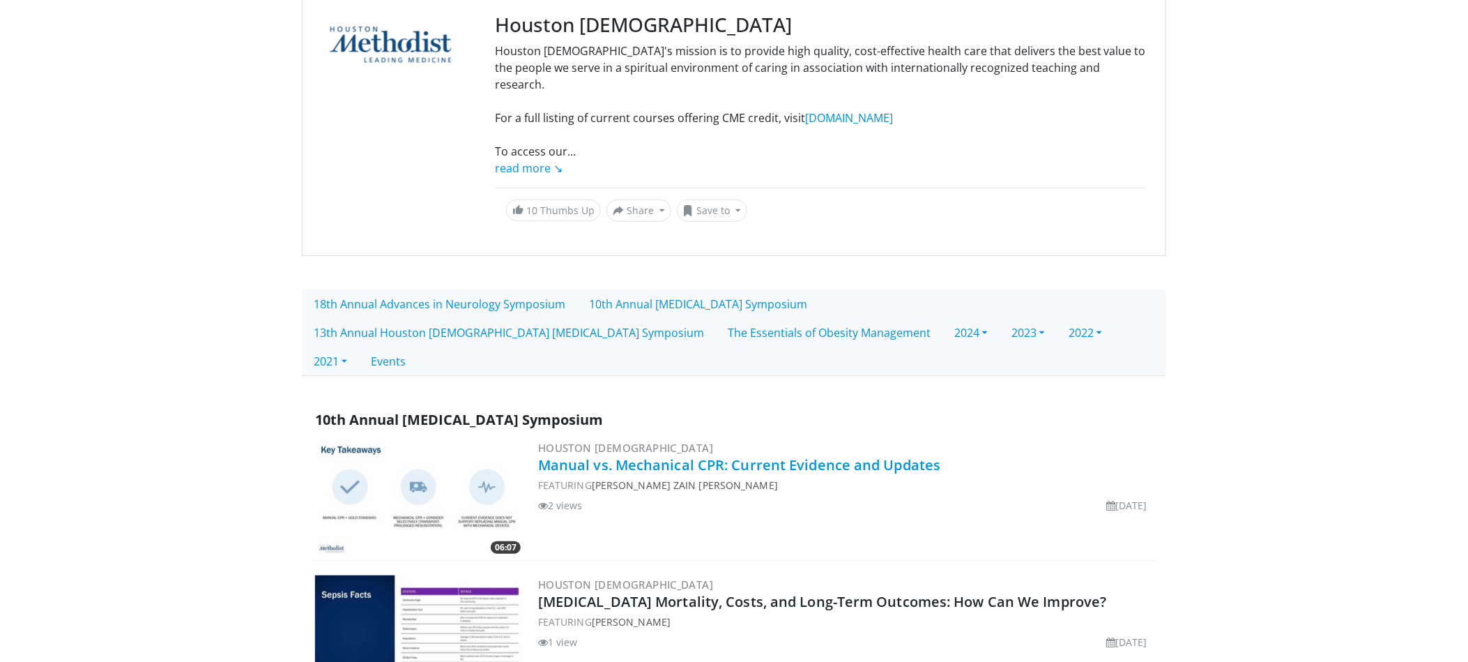
click at [772, 455] on link "Manual vs. Mechanical CPR: Current Evidence and Updates" at bounding box center [739, 464] width 403 height 19
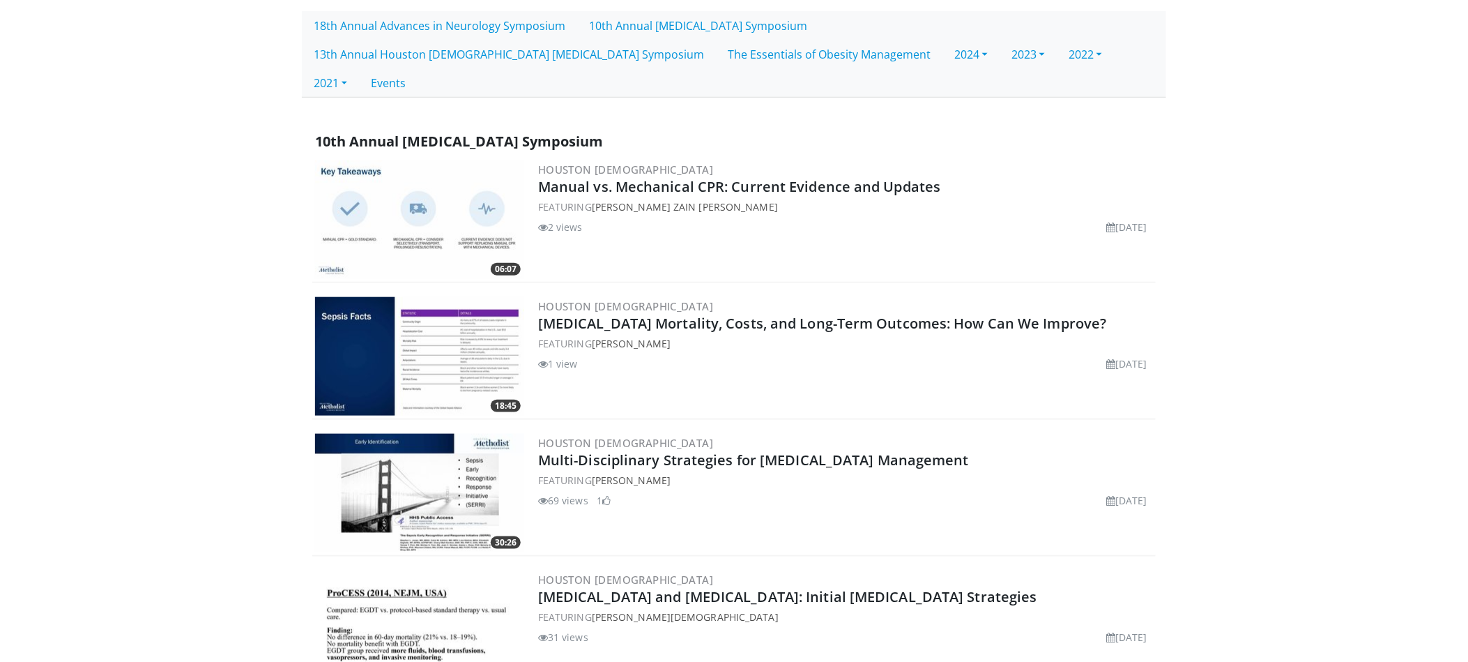
scroll to position [425, 0]
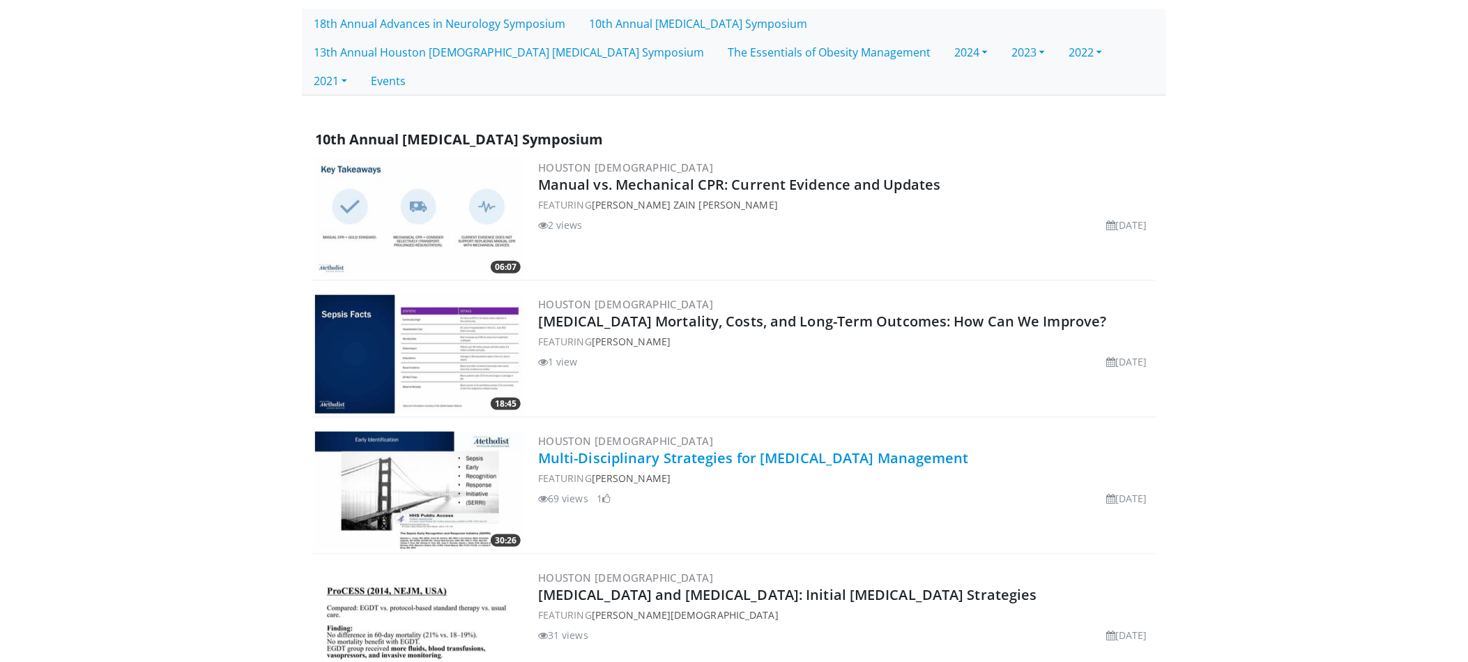
click at [747, 448] on link "Multi-Disciplinary Strategies for [MEDICAL_DATA] Management" at bounding box center [753, 457] width 431 height 19
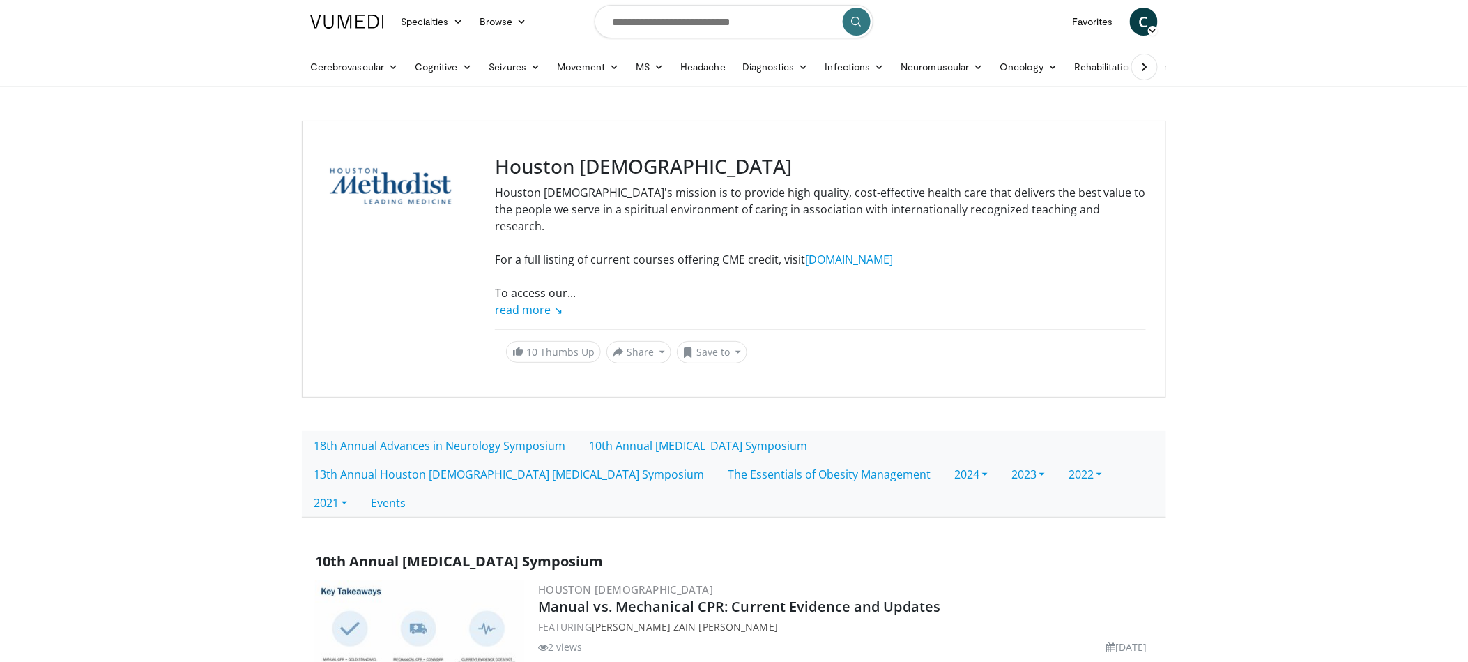
scroll to position [0, 0]
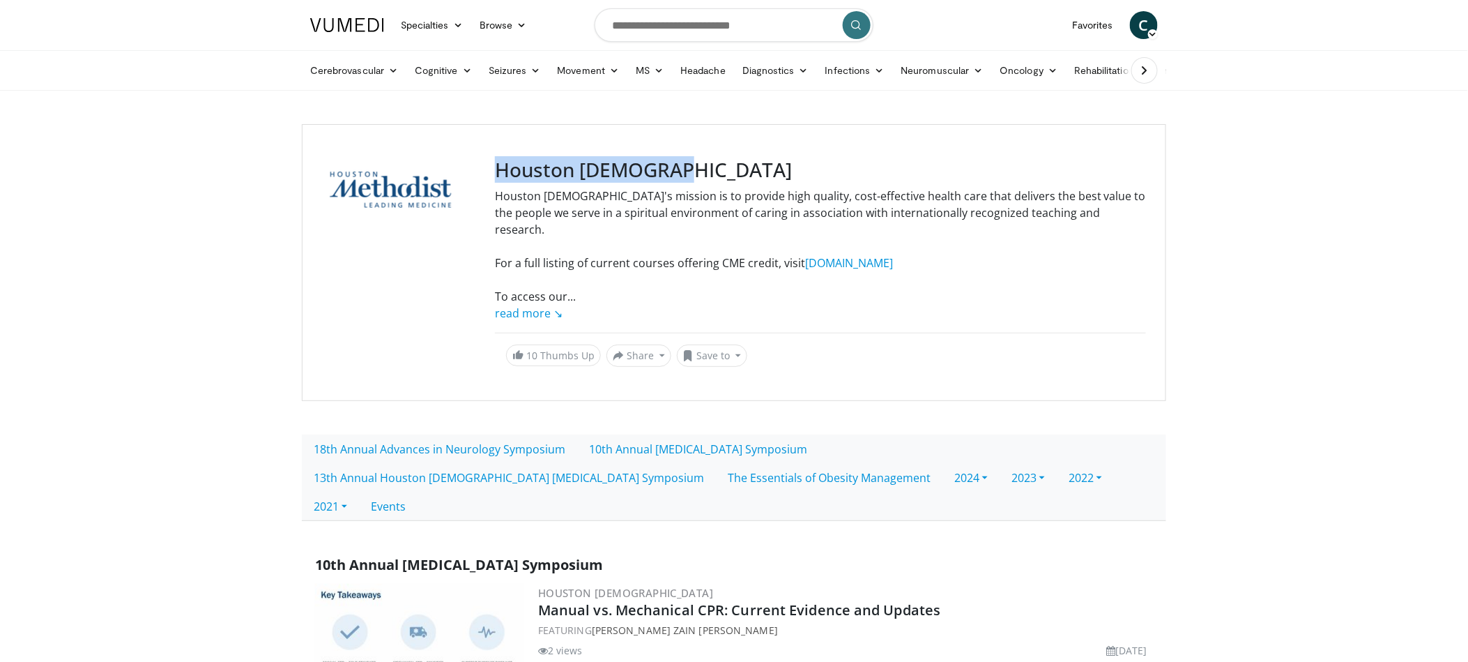
drag, startPoint x: 672, startPoint y: 175, endPoint x: 502, endPoint y: 172, distance: 170.1
click at [502, 172] on h3 "Houston [DEMOGRAPHIC_DATA]" at bounding box center [820, 170] width 651 height 24
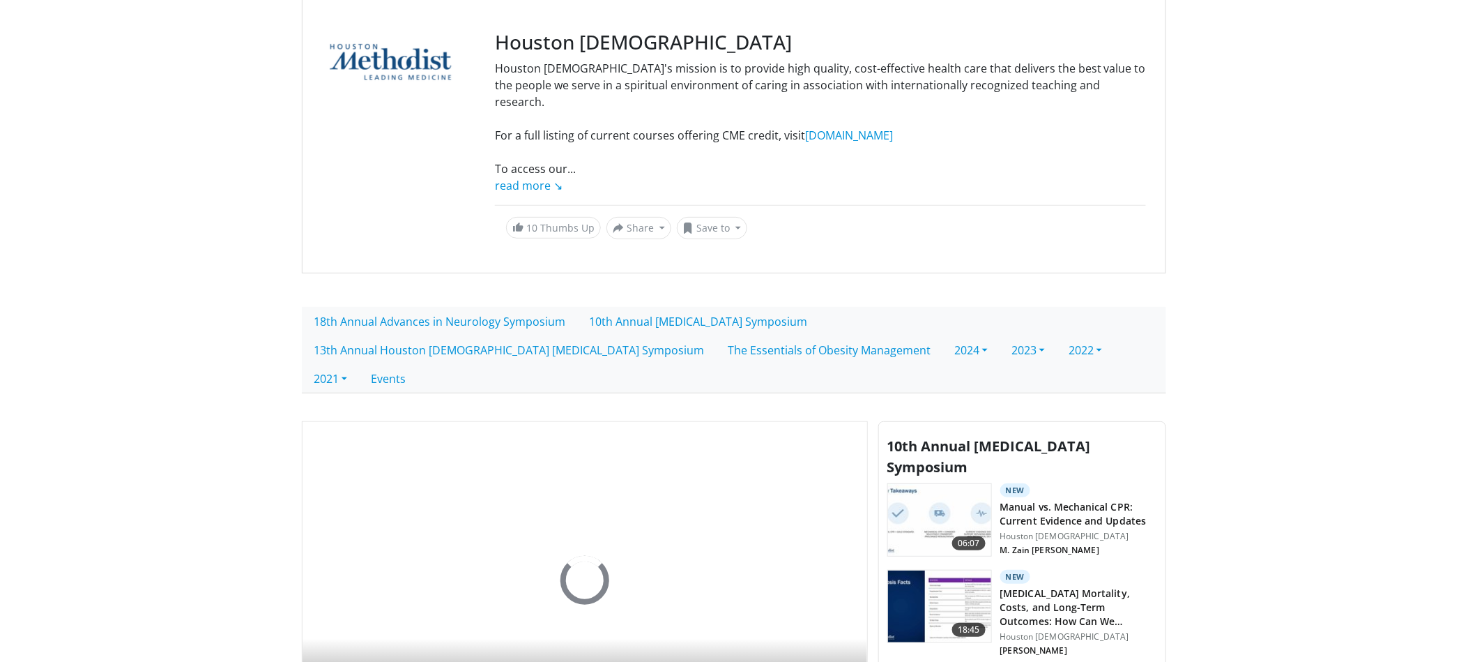
scroll to position [466, 0]
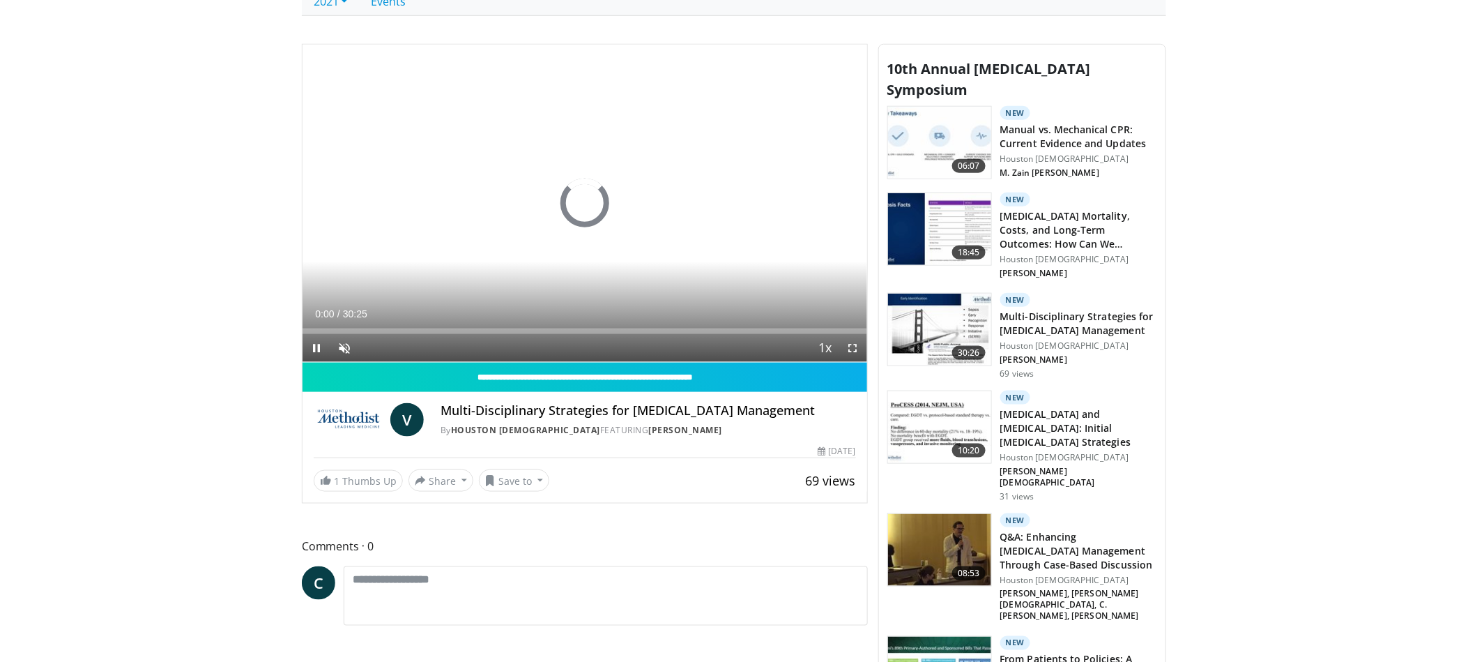
scroll to position [540, 0]
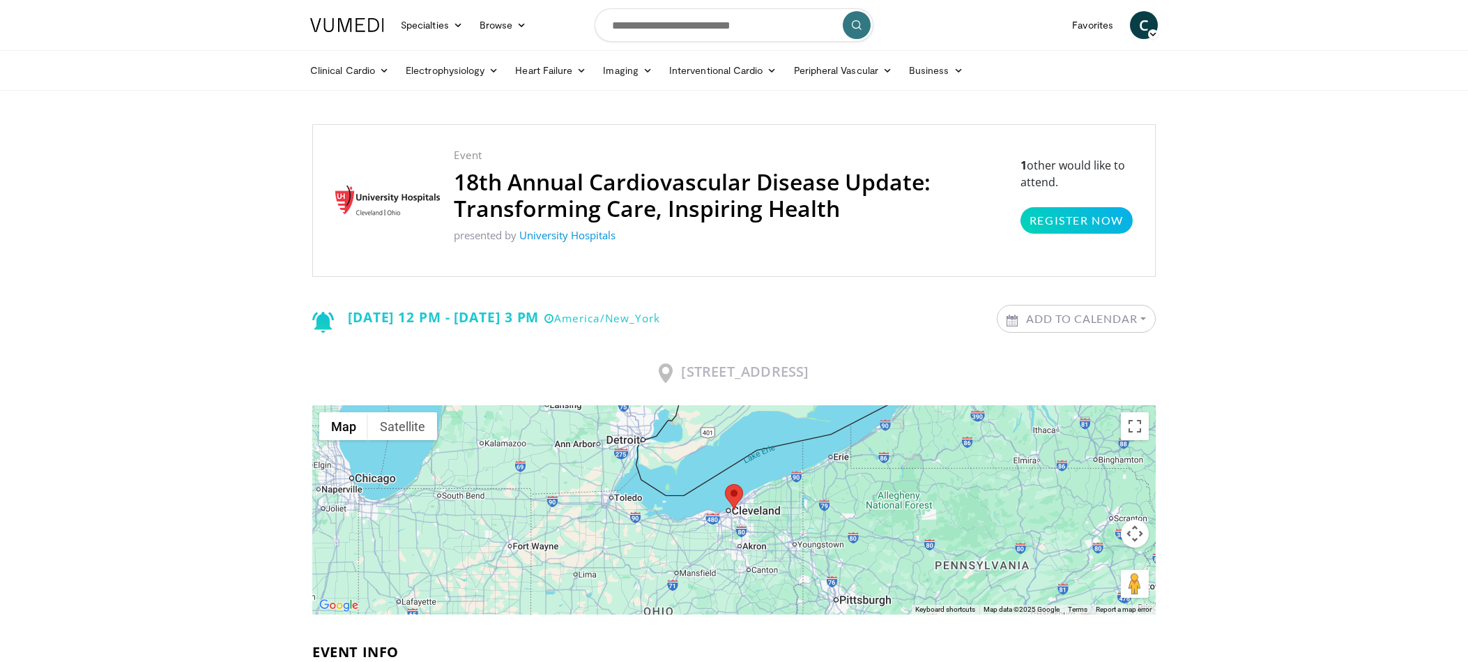
scroll to position [90, 0]
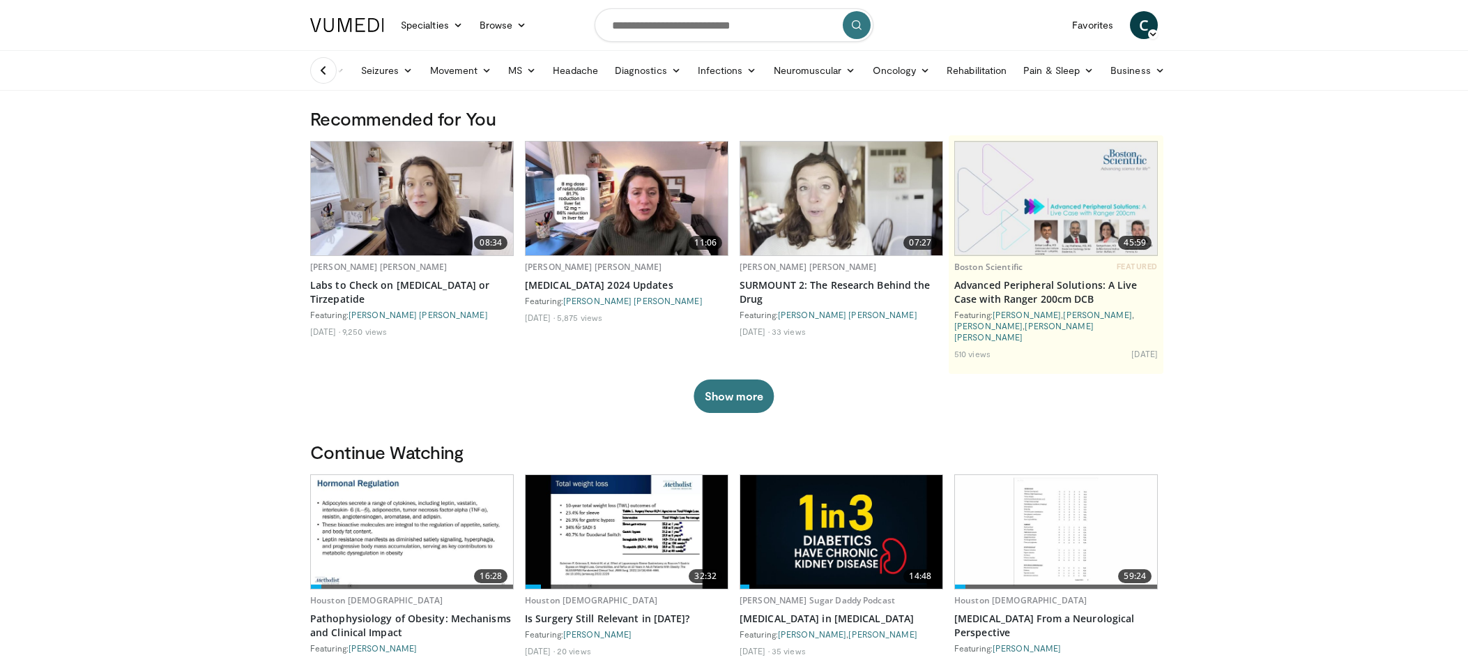
click at [659, 23] on input "Search topics, interventions" at bounding box center [734, 24] width 279 height 33
type input "**********"
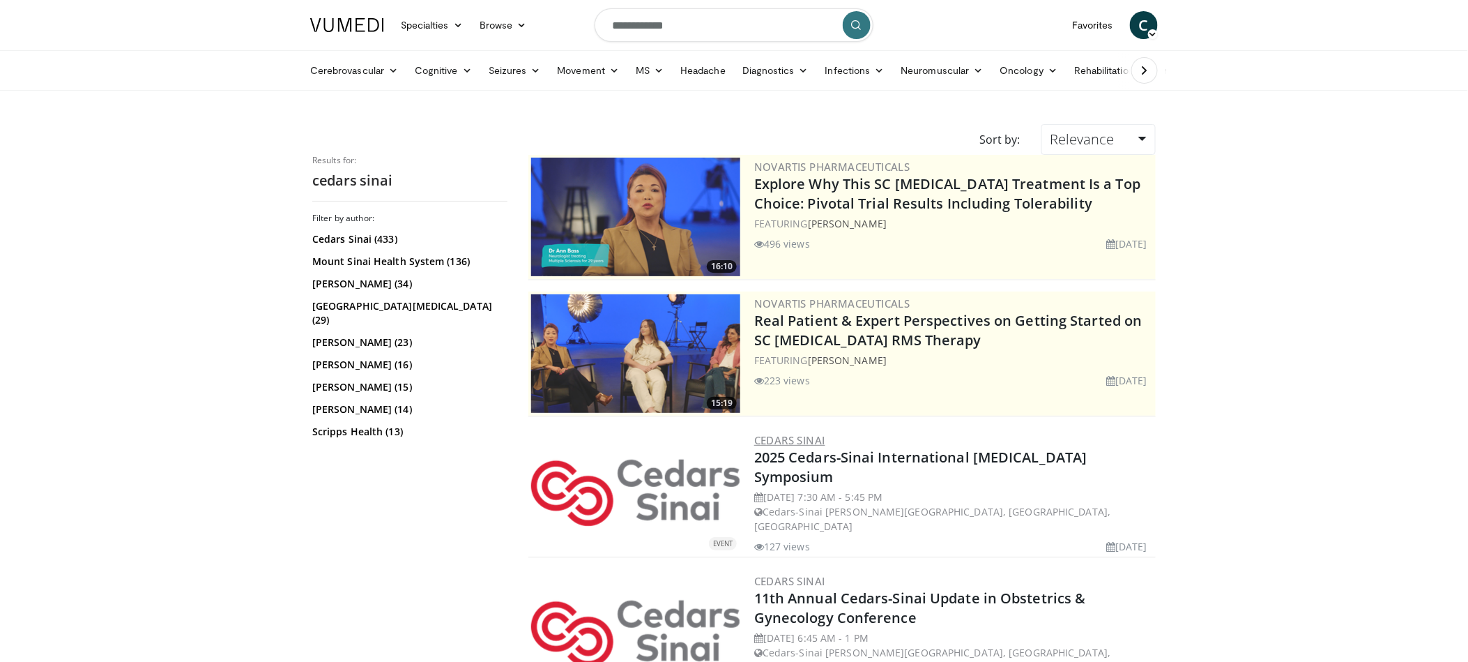
click at [796, 437] on link "Cedars Sinai" at bounding box center [789, 440] width 71 height 14
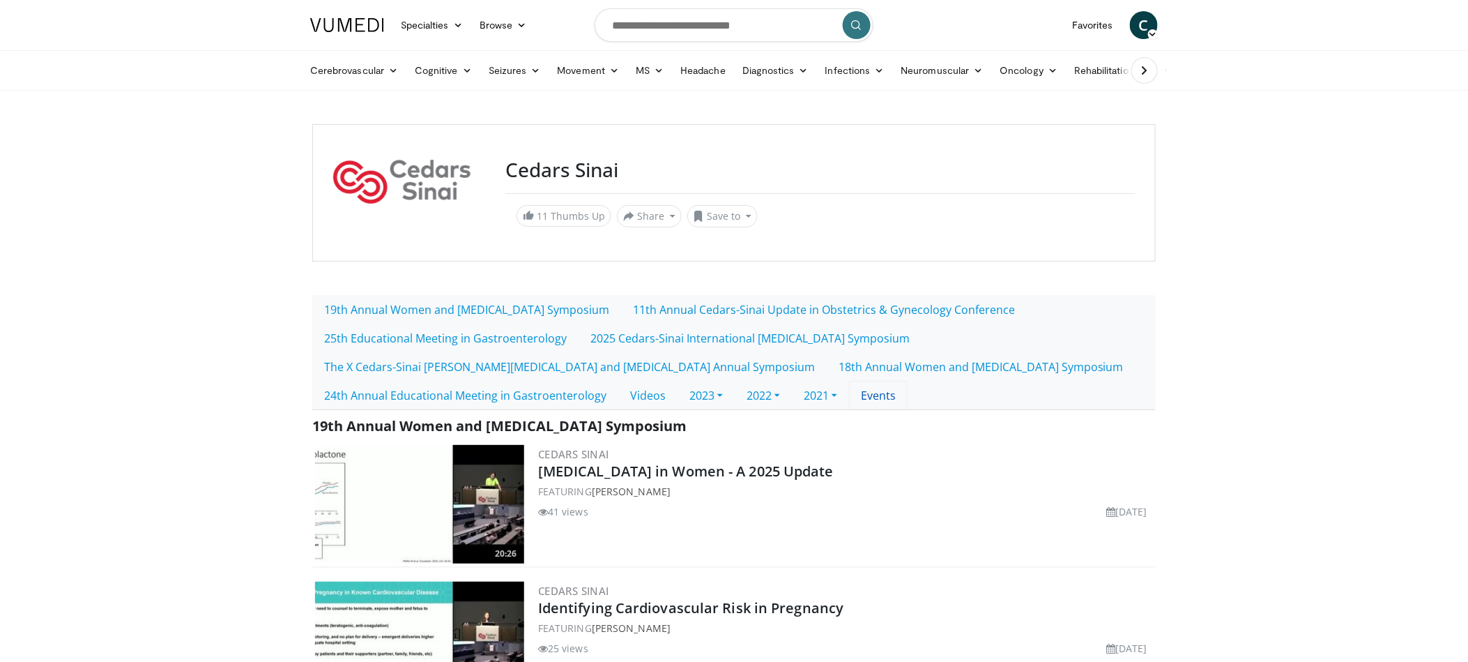
click at [886, 397] on link "Events" at bounding box center [878, 395] width 59 height 29
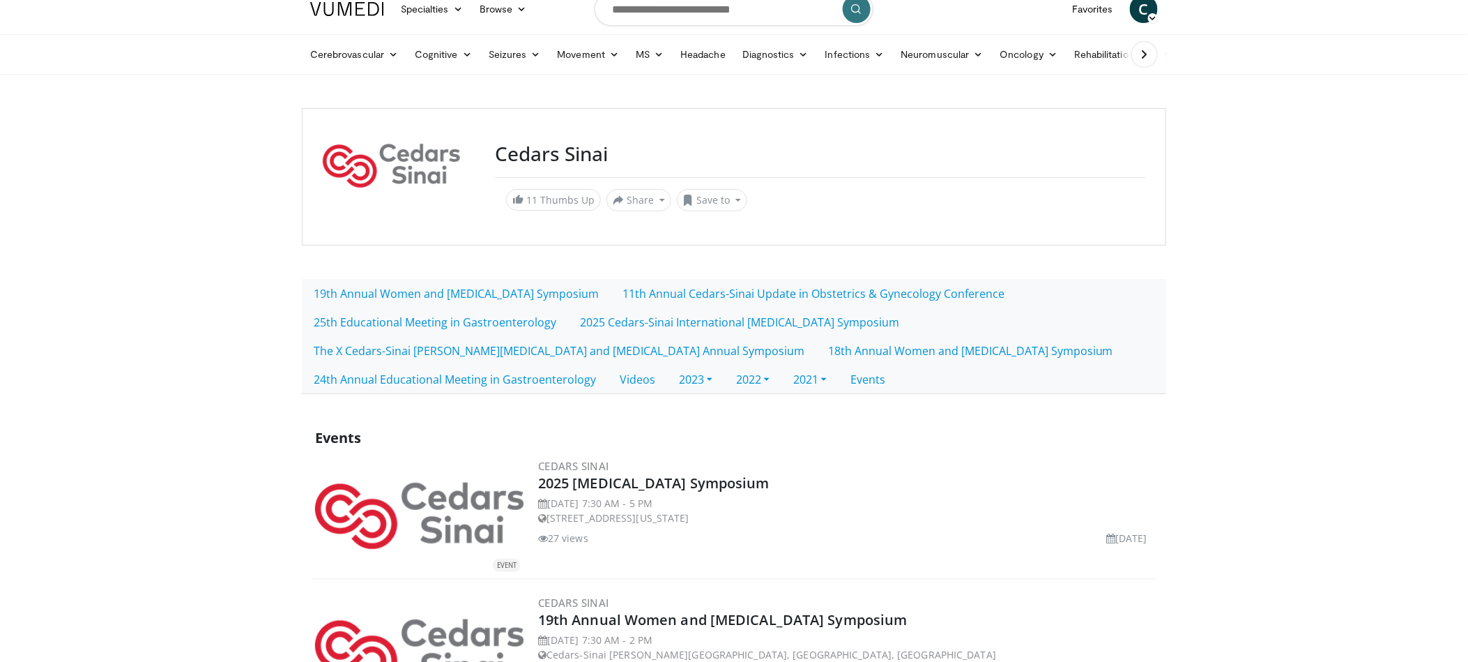
scroll to position [130, 0]
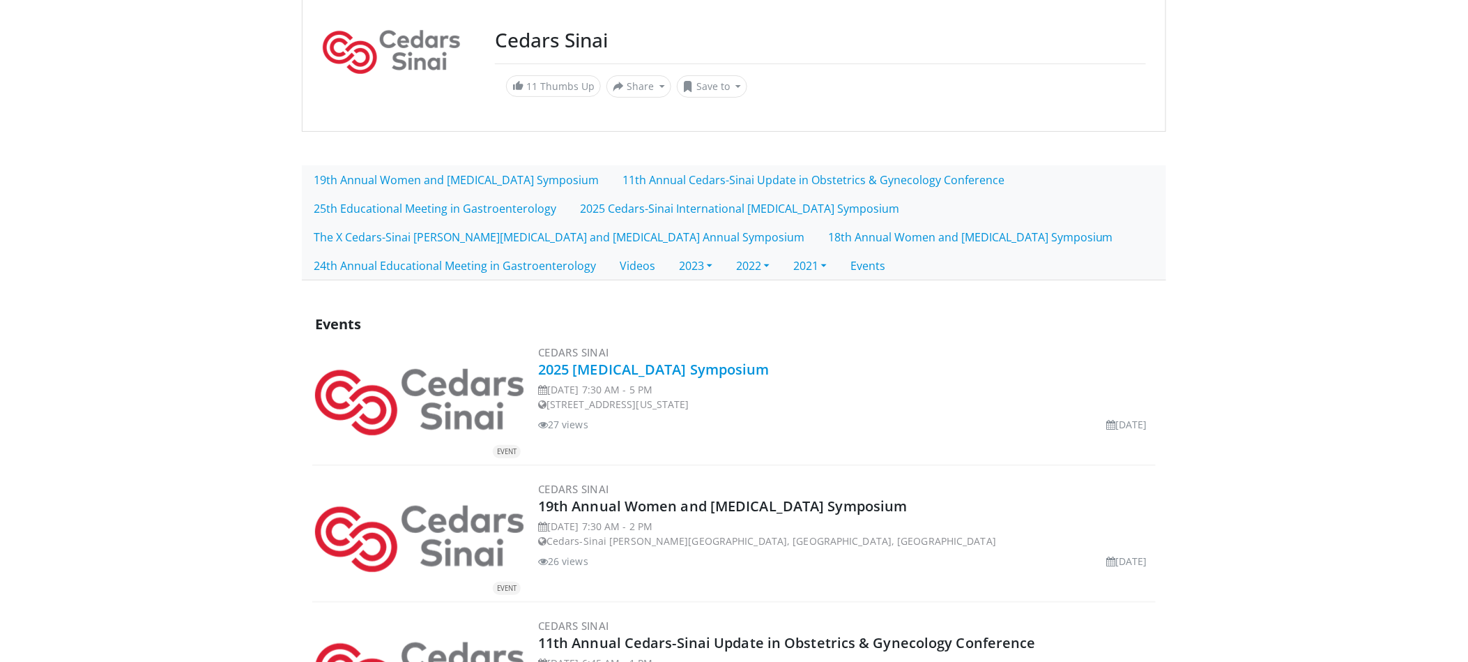
click at [750, 366] on link "2025 [MEDICAL_DATA] Symposium" at bounding box center [653, 369] width 231 height 19
